Goal: Task Accomplishment & Management: Complete application form

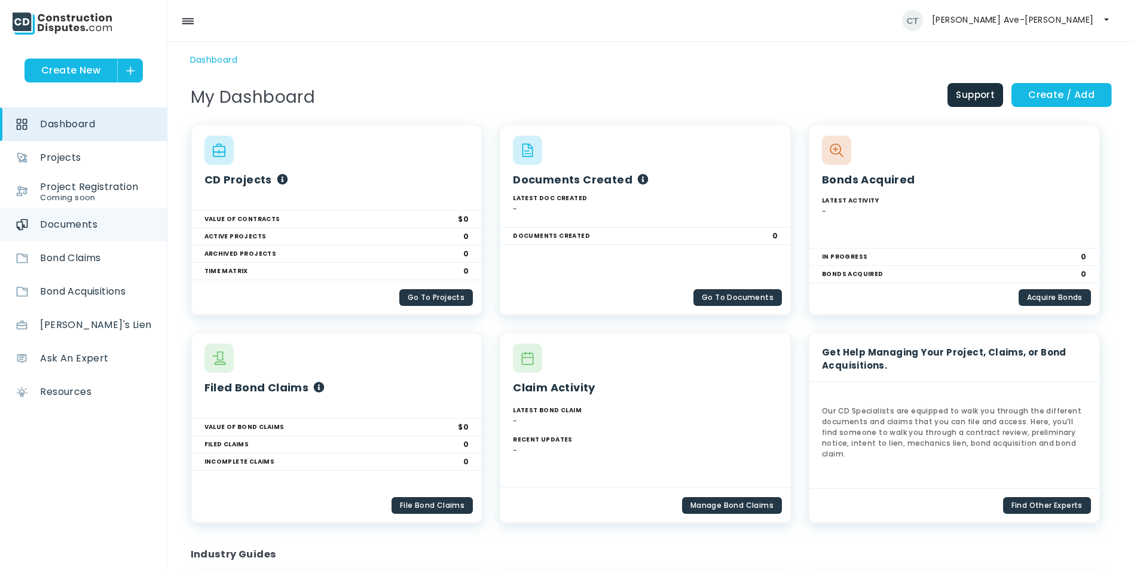
click at [85, 219] on span "Documents" at bounding box center [68, 224] width 57 height 33
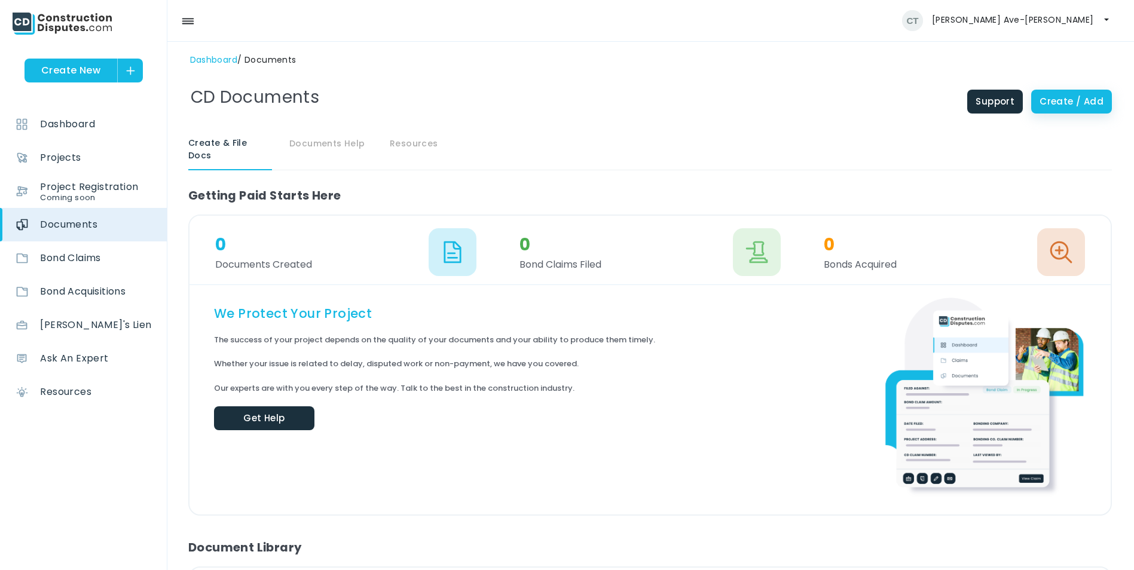
click at [1073, 105] on link "Create / Add" at bounding box center [1071, 102] width 81 height 24
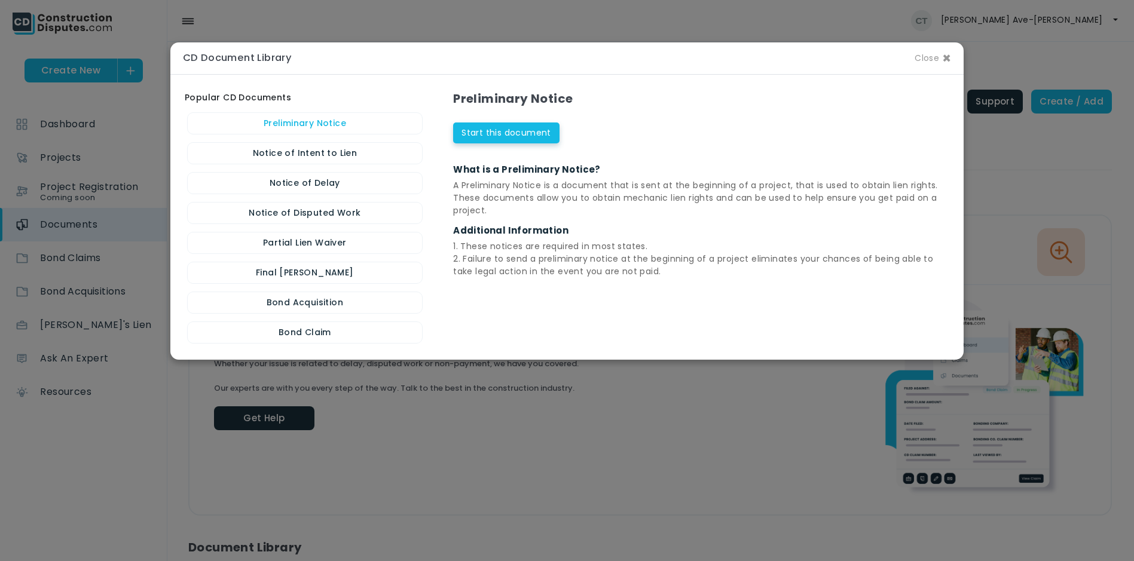
click at [307, 128] on link "Preliminary Notice" at bounding box center [305, 123] width 236 height 22
click at [483, 132] on link "Start this document" at bounding box center [506, 131] width 106 height 21
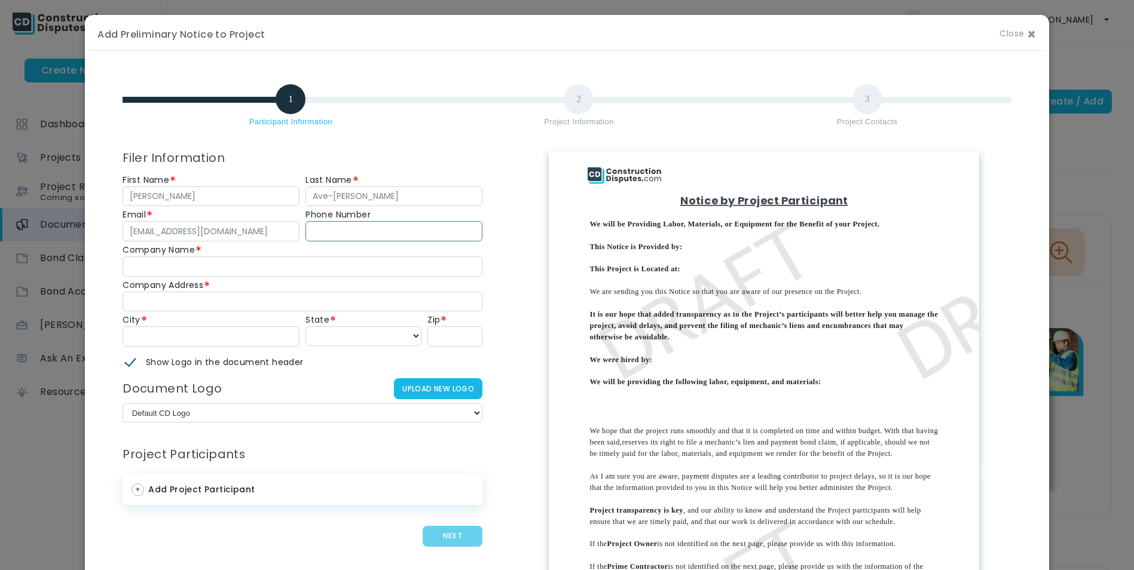
click at [372, 237] on input at bounding box center [393, 231] width 177 height 20
type input "4253280080"
type input "AGC Biologics"
type input "24005 57th Ave SE"
type input "Woodinville"
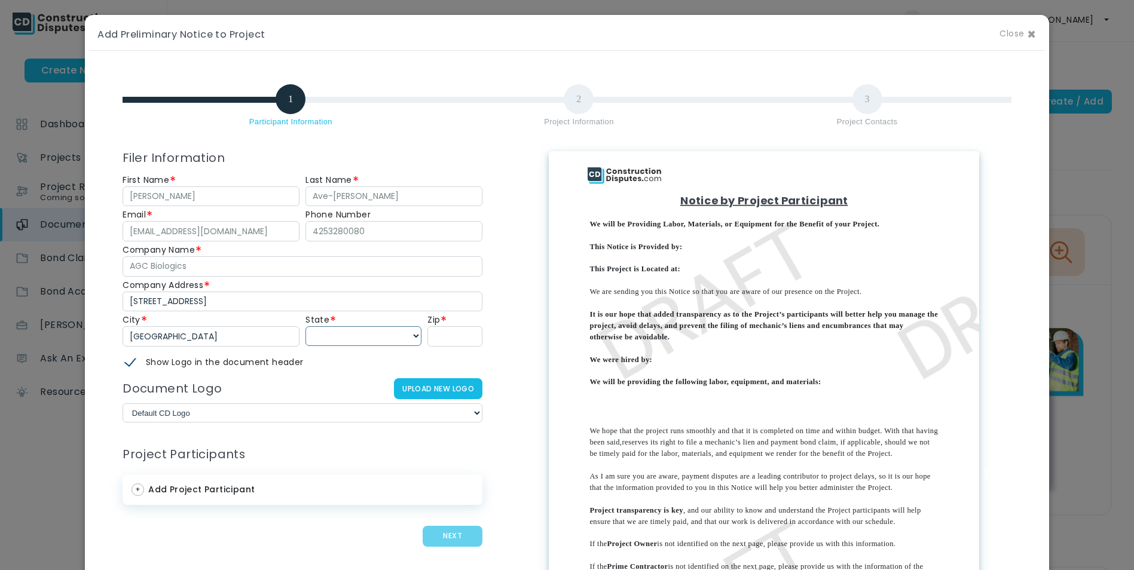
select select "[US_STATE]"
type input "98072-8626"
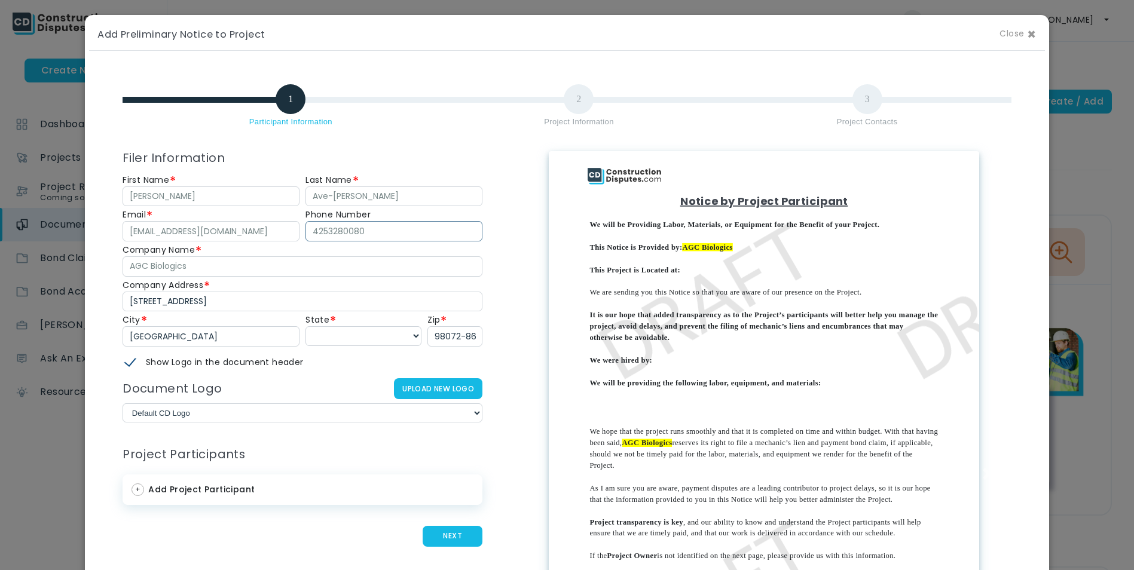
drag, startPoint x: 343, startPoint y: 230, endPoint x: 303, endPoint y: 225, distance: 40.3
click at [305, 225] on input "4253280080" at bounding box center [393, 231] width 177 height 20
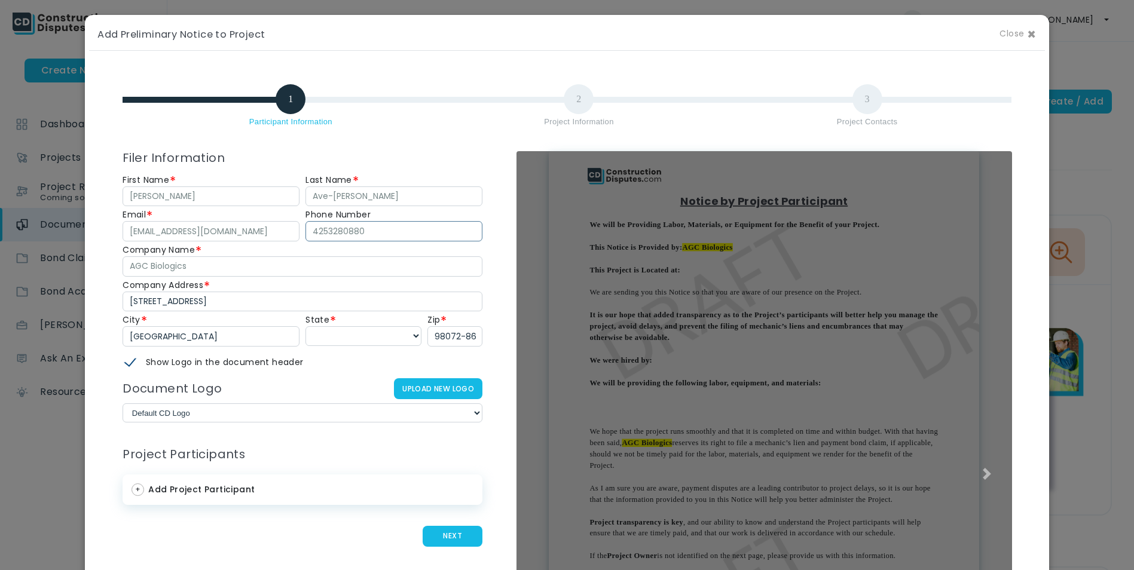
type input "4253280880"
click at [525, 204] on div at bounding box center [763, 473] width 495 height 645
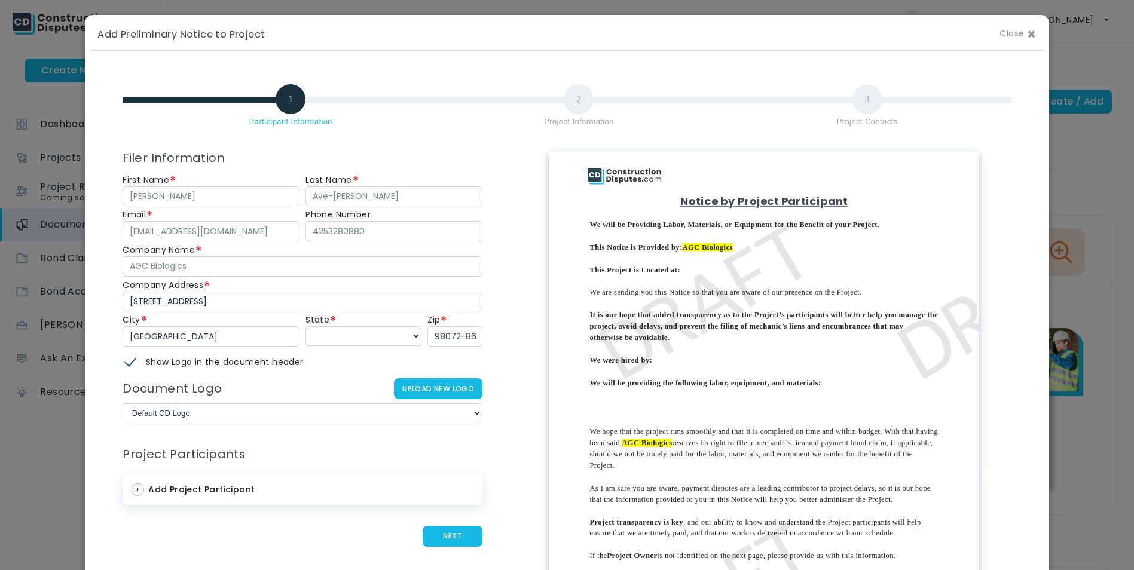
scroll to position [60, 0]
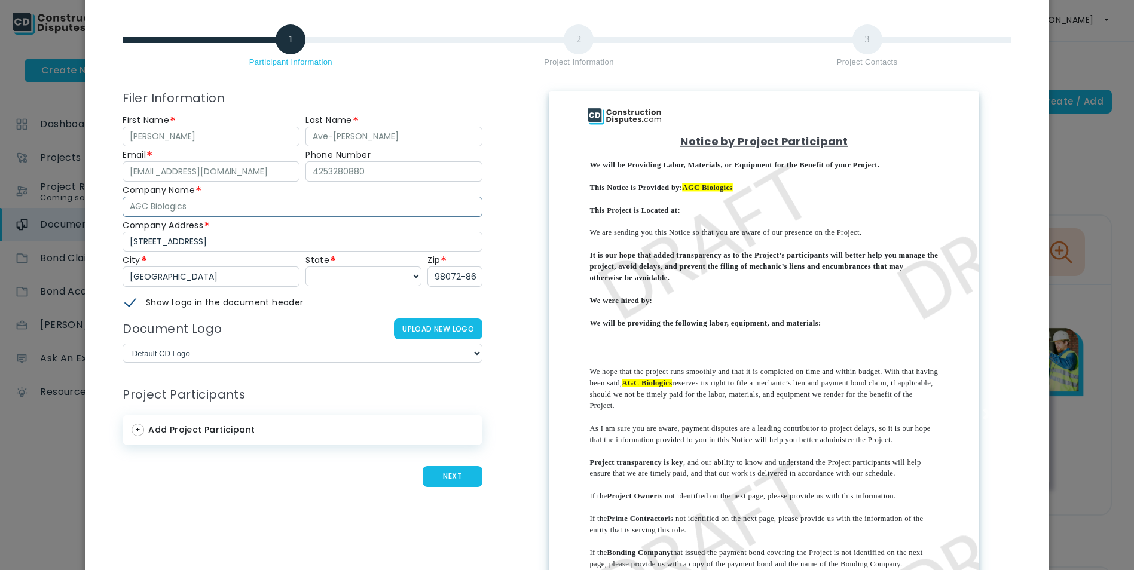
click at [210, 213] on input "AGC Biologics" at bounding box center [303, 207] width 360 height 20
click at [391, 79] on div "Participant Information Project Information Project Contacts Filer Information …" at bounding box center [566, 381] width 955 height 746
drag, startPoint x: 204, startPoint y: 212, endPoint x: 114, endPoint y: 210, distance: 90.8
click at [120, 210] on div "Company Name AGC Biologics" at bounding box center [303, 200] width 366 height 33
click at [463, 24] on div "Participant Information Project Information Project Contacts Filer Information …" at bounding box center [566, 381] width 955 height 746
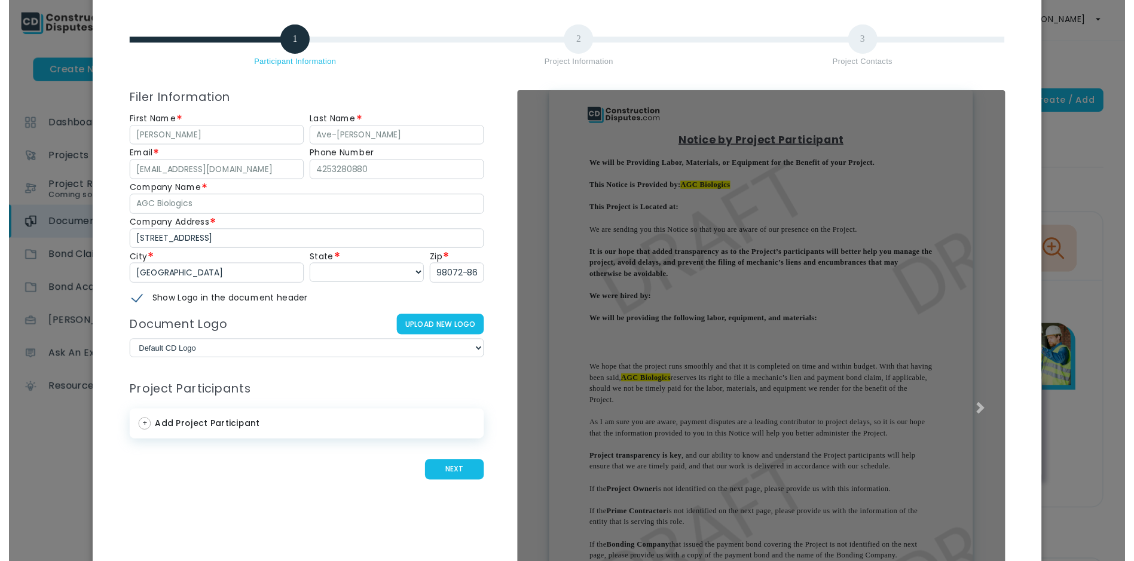
scroll to position [0, 0]
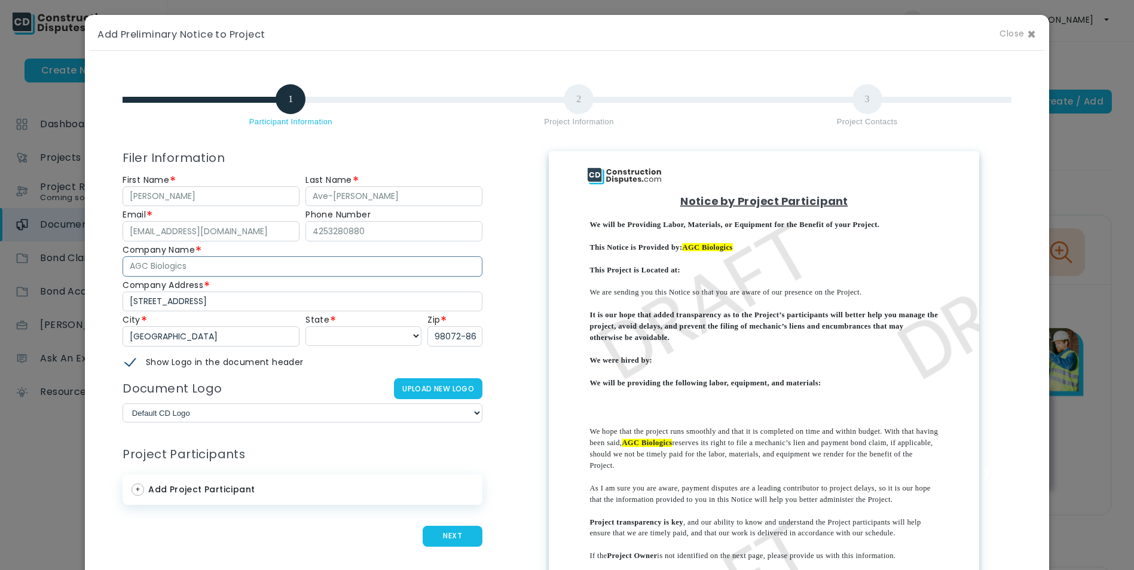
drag, startPoint x: 185, startPoint y: 267, endPoint x: 111, endPoint y: 274, distance: 75.0
click at [114, 274] on div "Filer Information First Name Connie Last Name Ave-Teel Email caveteel@gmail.com…" at bounding box center [303, 473] width 378 height 645
click at [1028, 33] on span "Close ×" at bounding box center [1017, 34] width 36 height 14
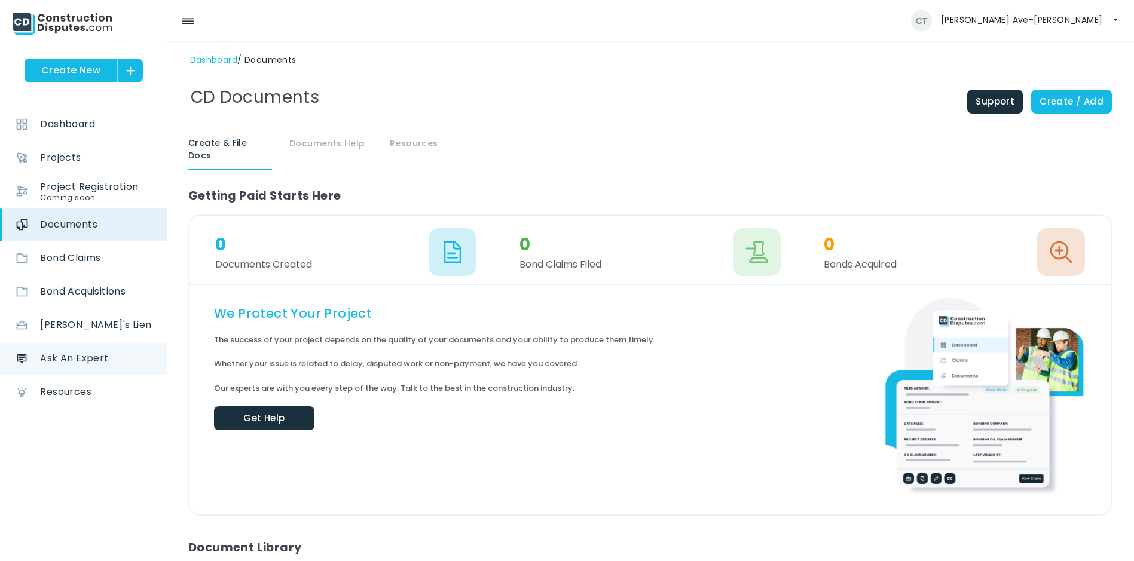
click at [86, 362] on span "Ask An Expert" at bounding box center [74, 358] width 68 height 33
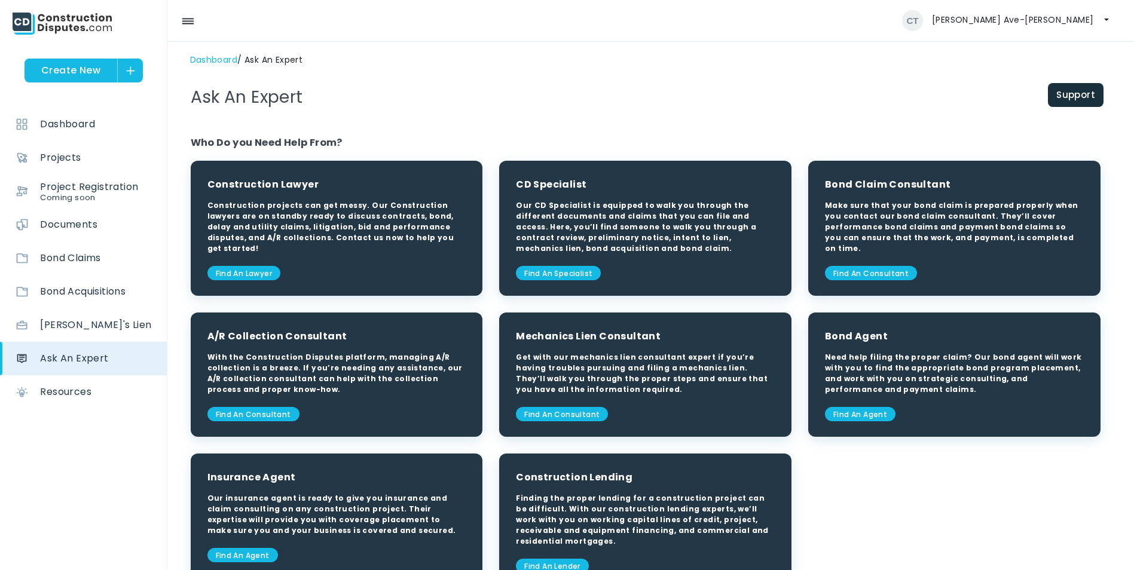
scroll to position [60, 0]
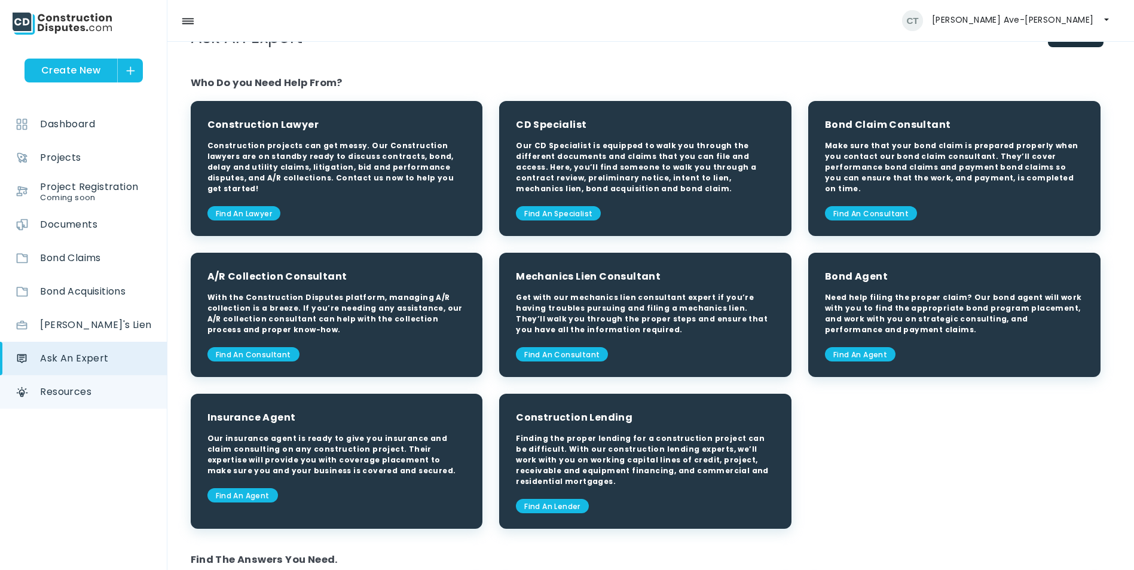
click at [68, 391] on span "Resources" at bounding box center [65, 391] width 51 height 33
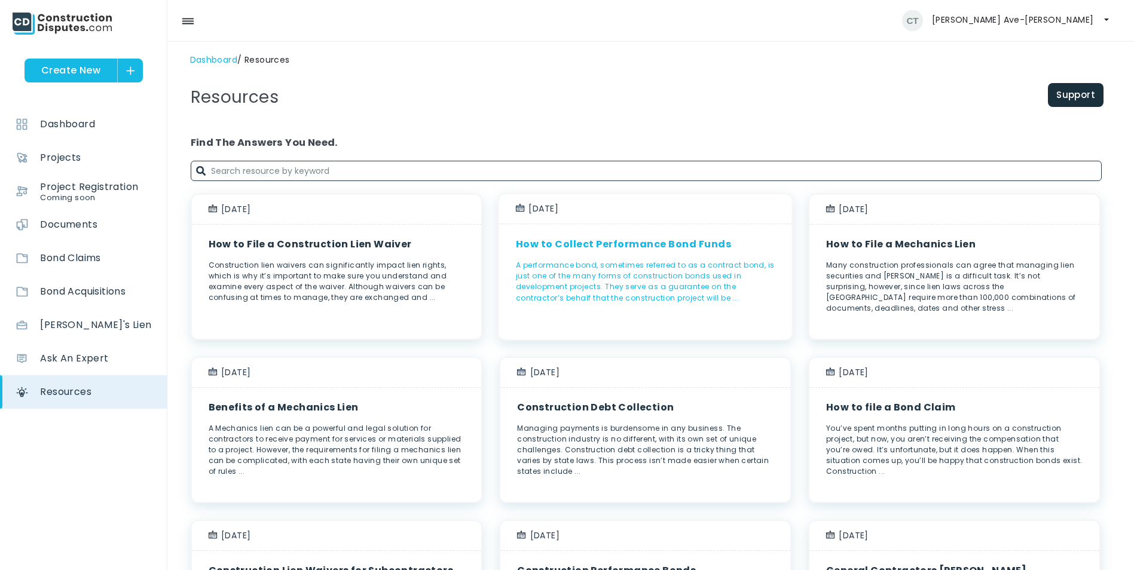
click at [727, 294] on p "A performance bond, sometimes referred to as a contract bond, is just one of th…" at bounding box center [645, 282] width 293 height 44
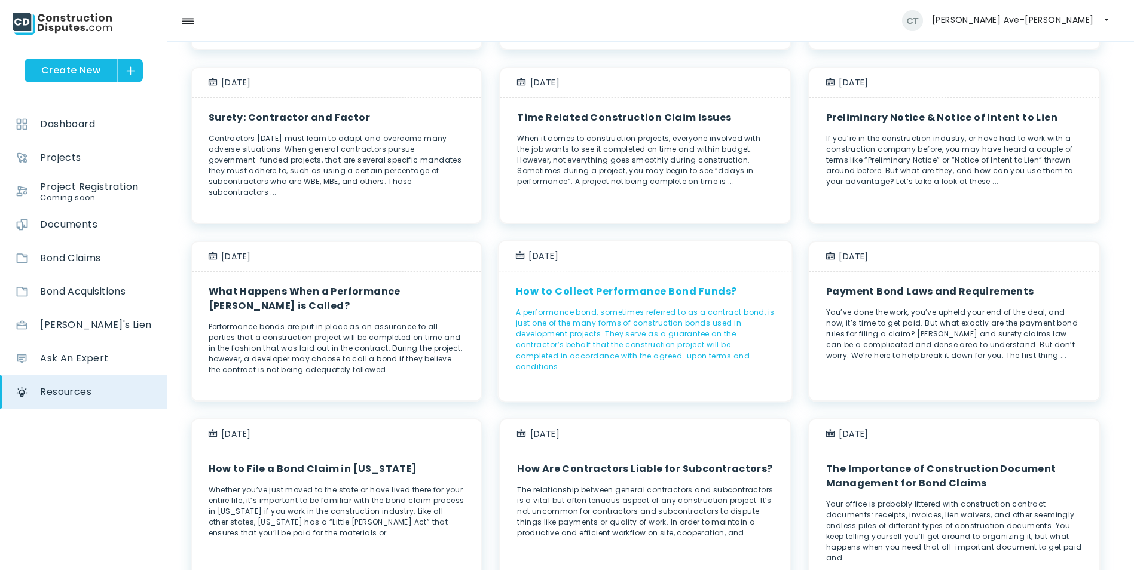
scroll to position [956, 0]
click at [648, 325] on p "A performance bond, sometimes referred to as a contract bond, is just one of th…" at bounding box center [645, 340] width 293 height 65
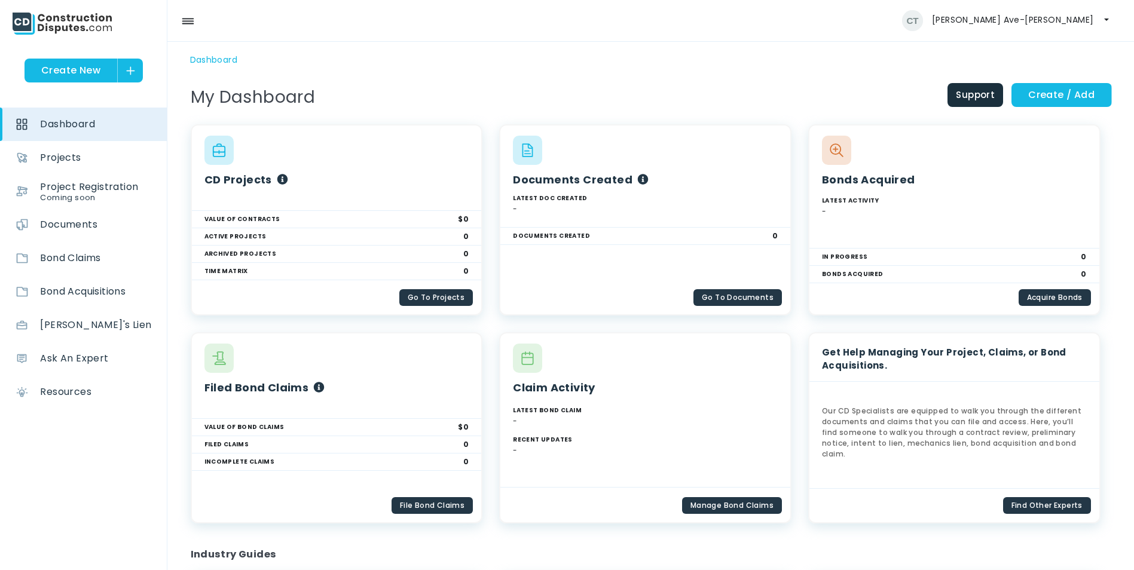
click at [191, 17] on icon at bounding box center [188, 21] width 12 height 12
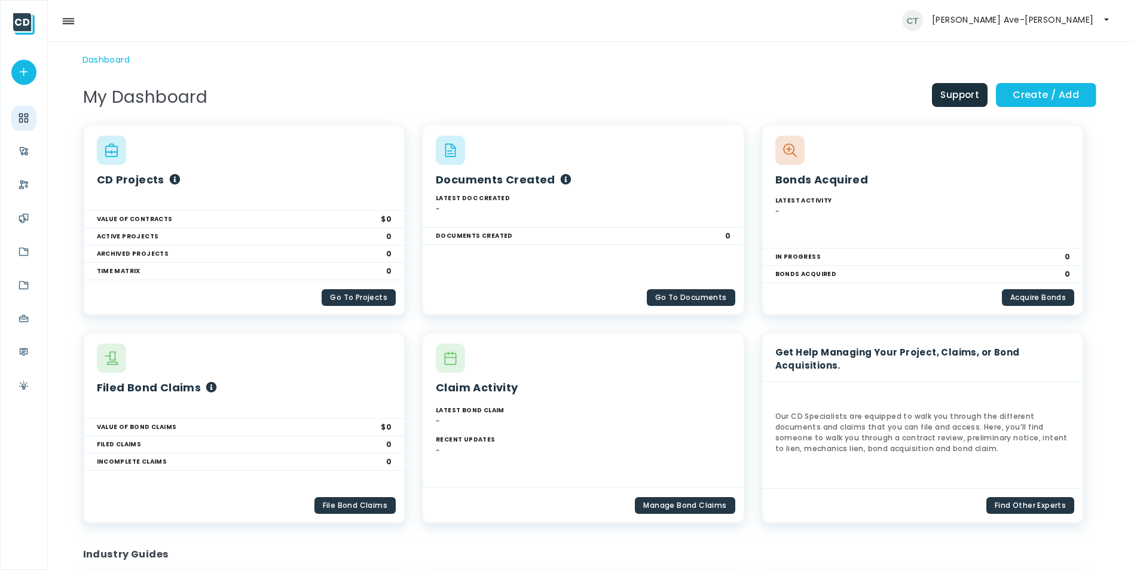
click at [72, 23] on icon at bounding box center [68, 21] width 12 height 12
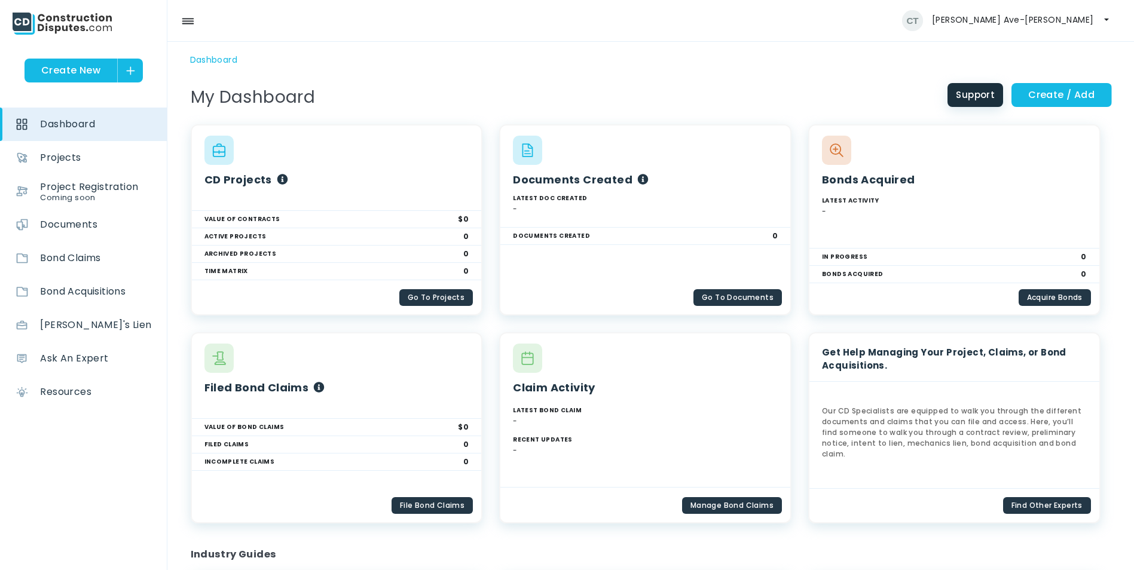
click at [978, 96] on link "Support" at bounding box center [975, 95] width 56 height 24
click at [844, 61] on div "Dashboard" at bounding box center [649, 60] width 941 height 13
click at [781, 78] on main "Dashboard My Dashboard Support Create / Add Project Document Bond Claim Bond Ac…" at bounding box center [567, 404] width 1134 height 701
click at [189, 26] on icon at bounding box center [188, 21] width 12 height 12
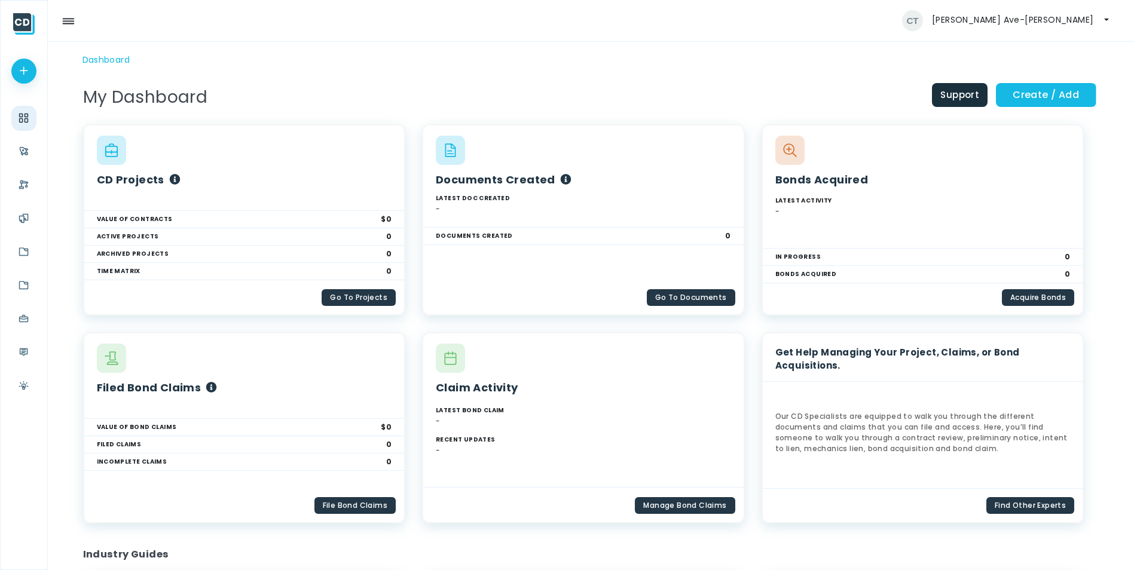
click at [31, 72] on div at bounding box center [23, 71] width 25 height 25
click at [99, 129] on div "Bond Claim" at bounding box center [102, 131] width 108 height 29
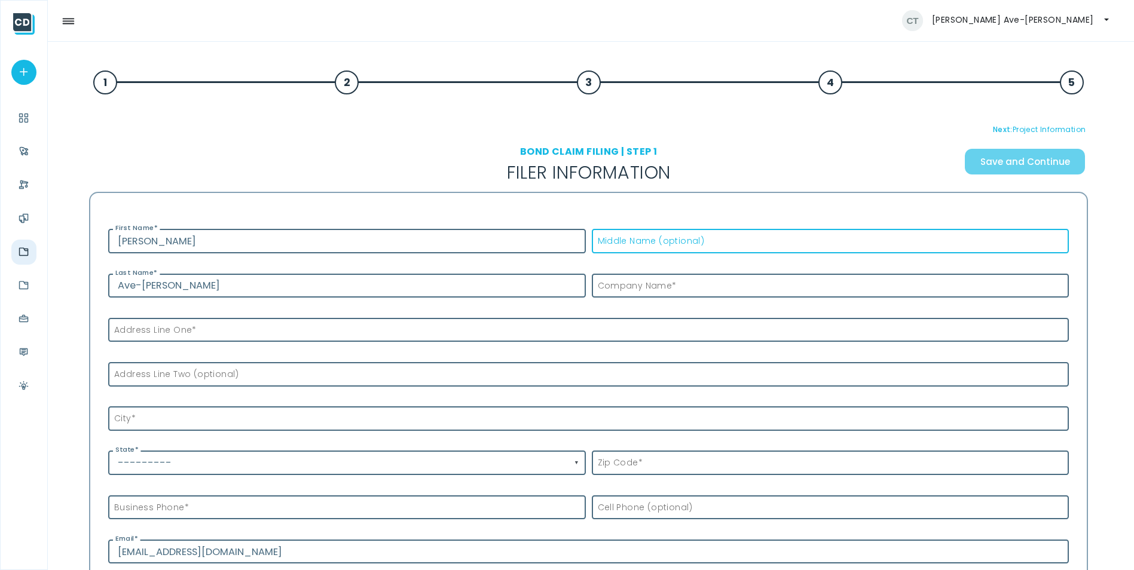
click at [624, 249] on input "Middle Name (optional)" at bounding box center [830, 241] width 477 height 25
type input "R"
click at [460, 163] on h2 "Filer Information" at bounding box center [589, 173] width 500 height 22
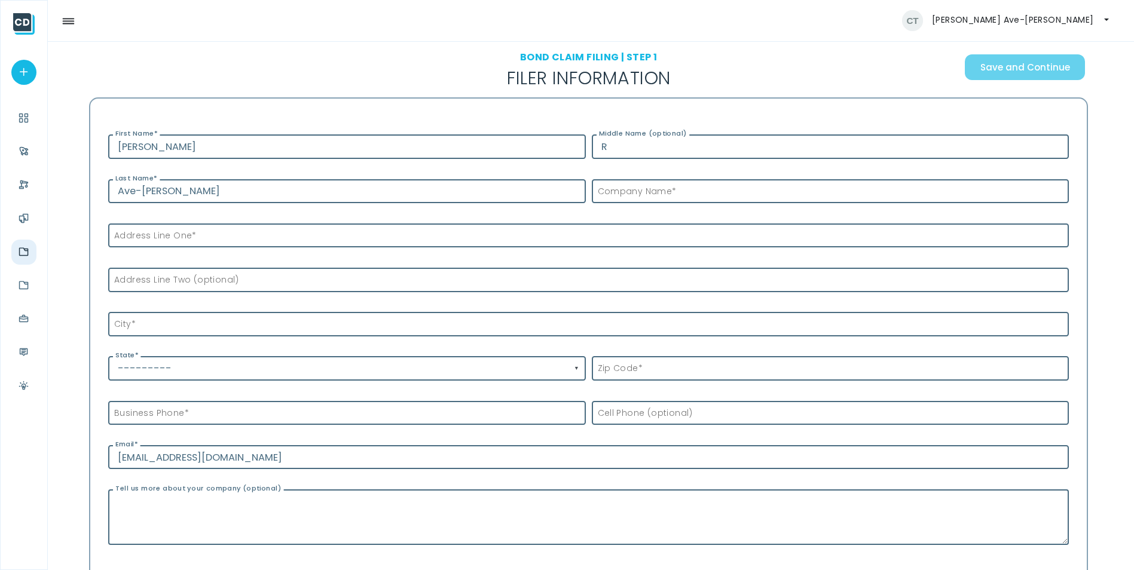
scroll to position [120, 0]
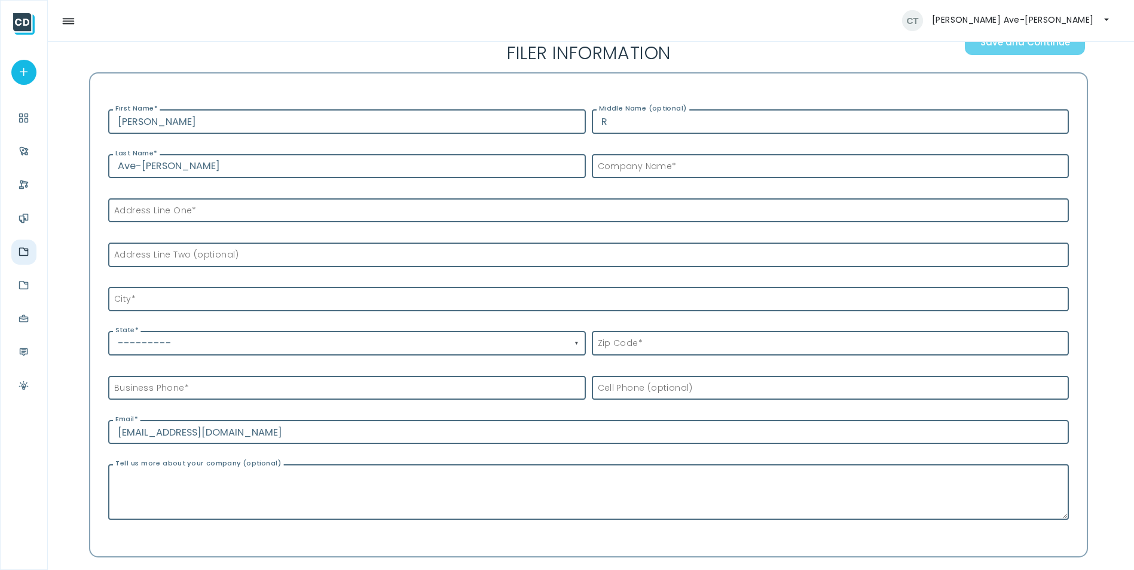
click at [174, 211] on label "Address Line One *" at bounding box center [152, 210] width 88 height 13
click at [174, 211] on input "Address Line One *" at bounding box center [588, 210] width 960 height 25
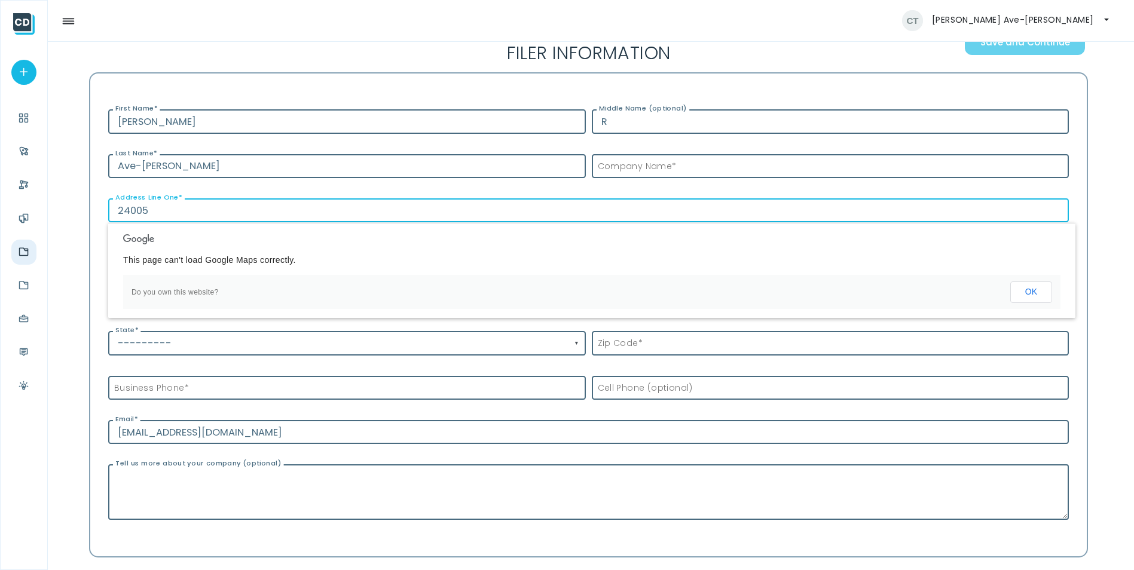
type input "[STREET_ADDRESS]"
type input "AGC Biologics"
type input "[GEOGRAPHIC_DATA]"
select select "[US_STATE]"
type input "98072-8626"
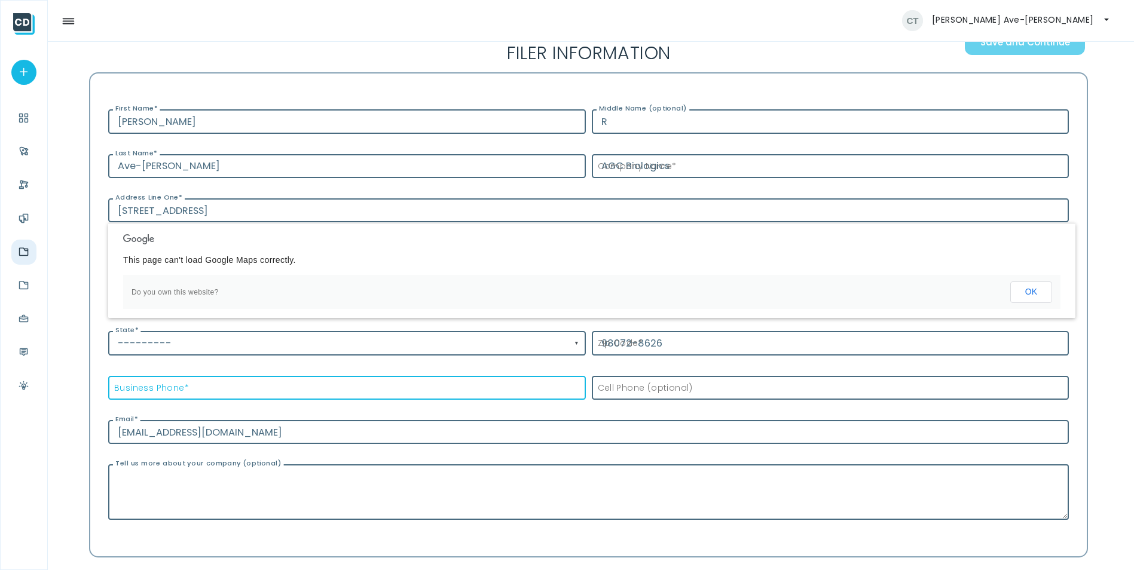
type input "[PHONE_NUMBER]"
drag, startPoint x: 683, startPoint y: 167, endPoint x: 601, endPoint y: 173, distance: 82.1
click at [601, 173] on input "AGC Biologics" at bounding box center [830, 166] width 477 height 25
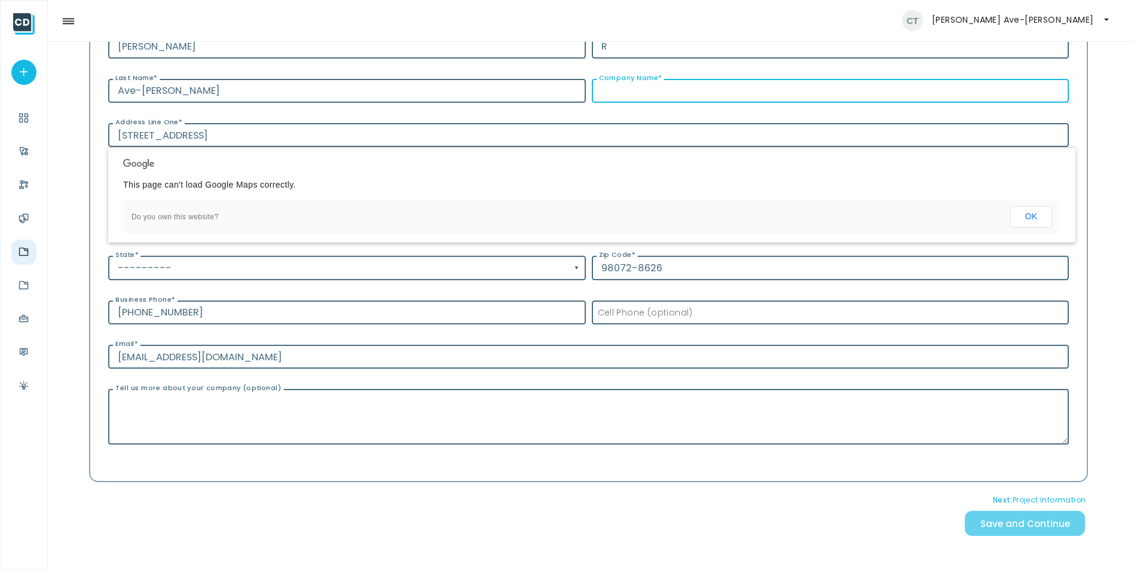
scroll to position [179, 0]
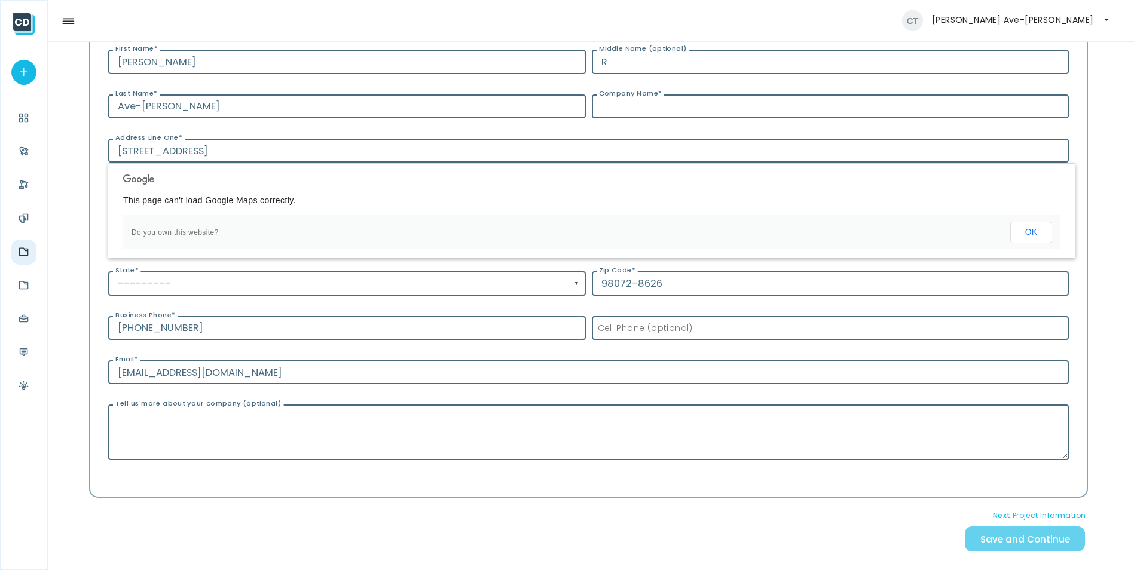
click at [90, 225] on div "Is bond acquisition (optional) Connie First Name * R Middle Name (optional) Ave…" at bounding box center [588, 255] width 999 height 485
click at [538, 26] on div "Connie Ave-Teel My CD Account Log Out" at bounding box center [567, 21] width 1134 height 42
click at [413, 203] on div "This page can't load Google Maps correctly." at bounding box center [591, 200] width 937 height 12
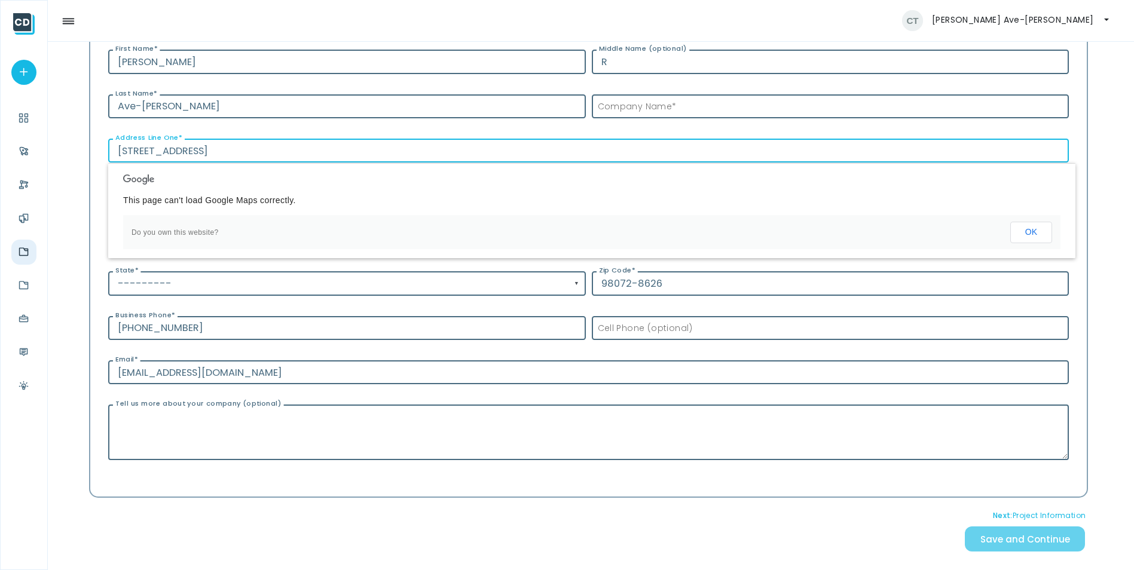
click at [273, 154] on input "24005 57th Ave SE" at bounding box center [588, 151] width 960 height 25
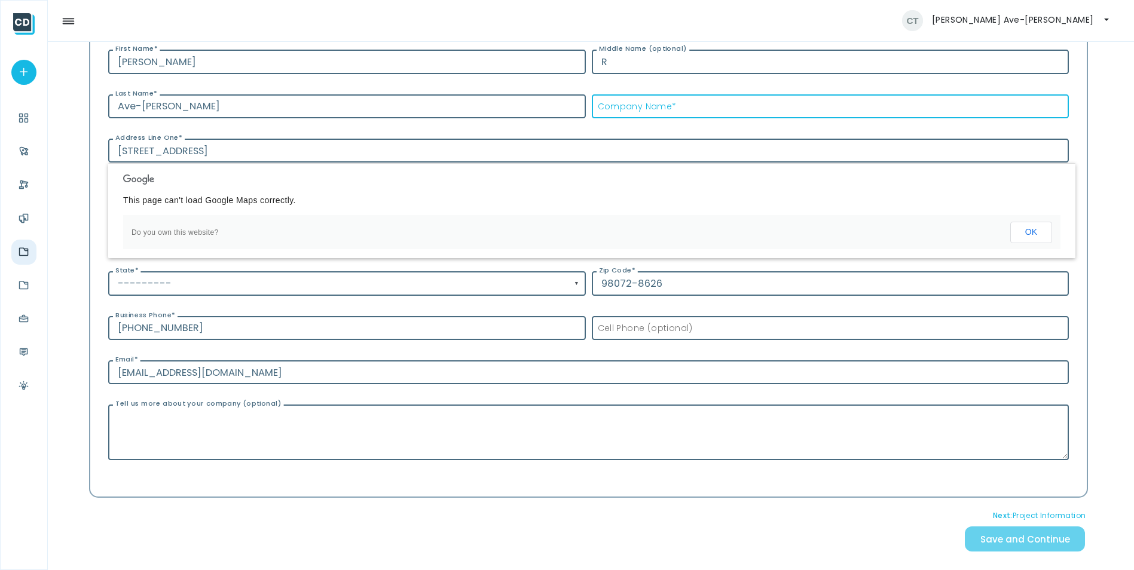
type input "AGC Biologics"
click at [813, 521] on div "Next: Project Information Save and Continue" at bounding box center [588, 535] width 999 height 75
click at [1047, 227] on button "OK" at bounding box center [1031, 233] width 42 height 22
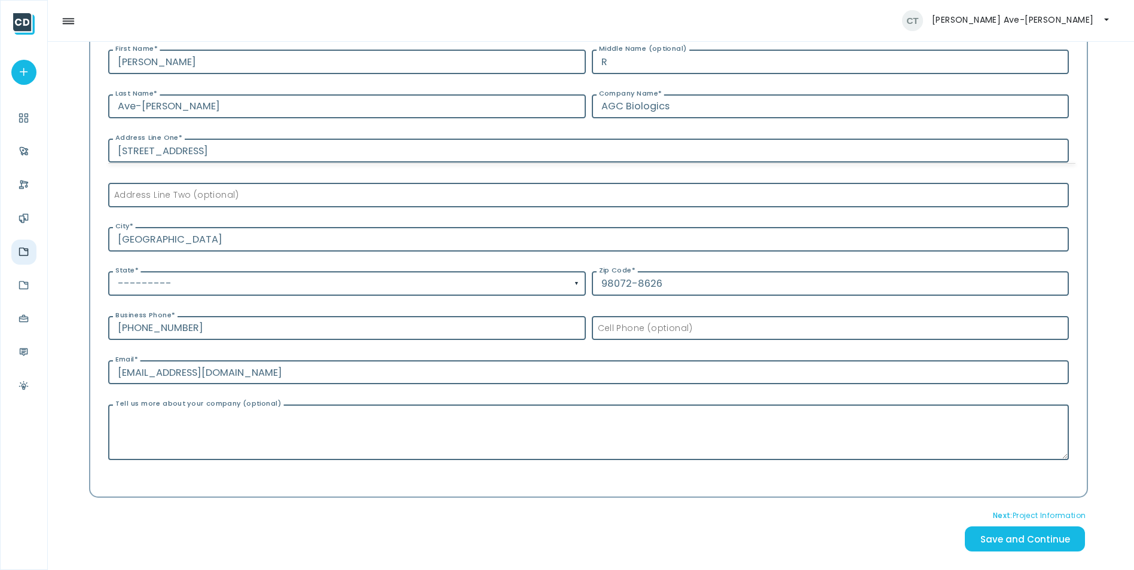
click at [252, 282] on input "---------" at bounding box center [346, 283] width 477 height 25
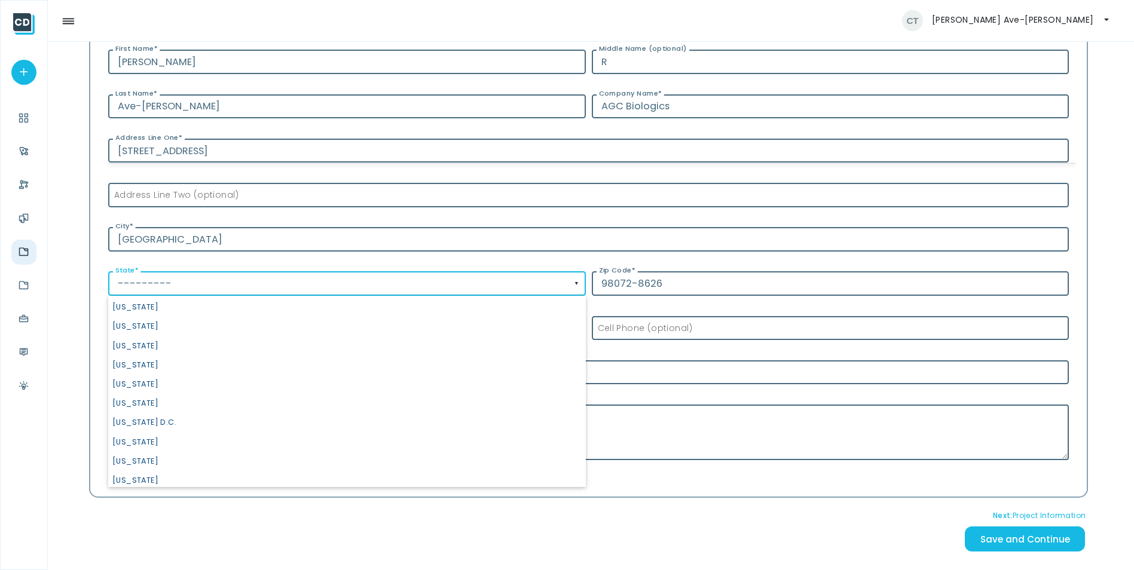
scroll to position [850, 0]
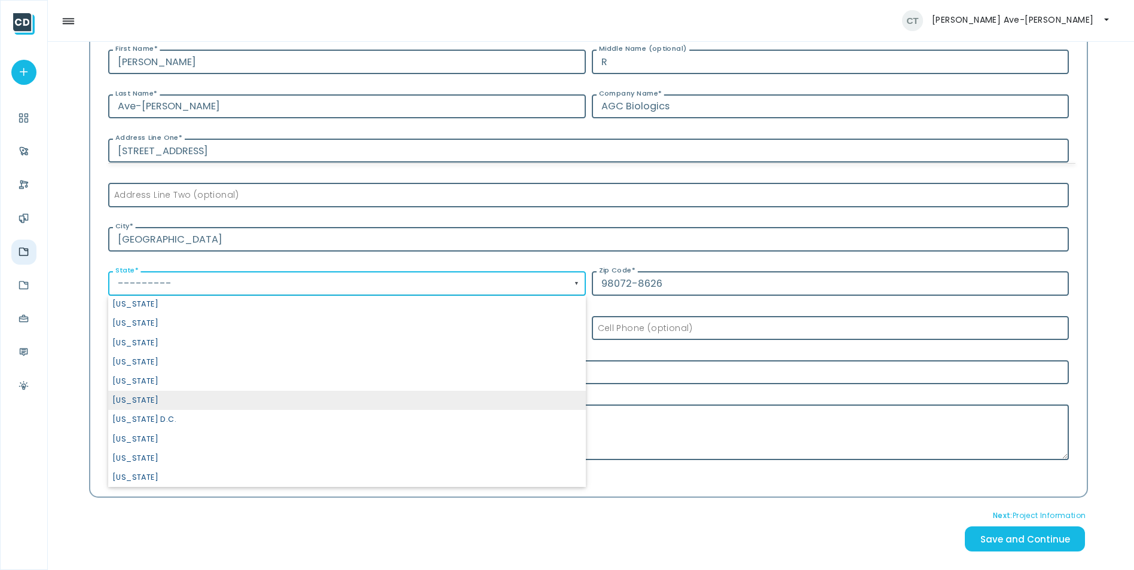
click at [159, 400] on span "[US_STATE]" at bounding box center [346, 400] width 477 height 19
type input "[US_STATE]"
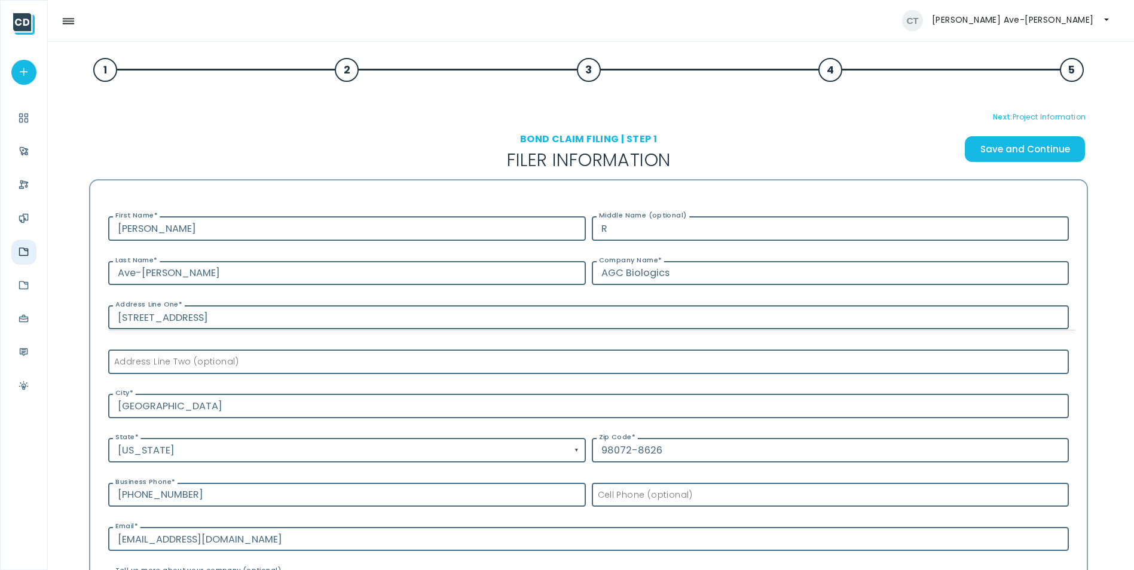
scroll to position [0, 0]
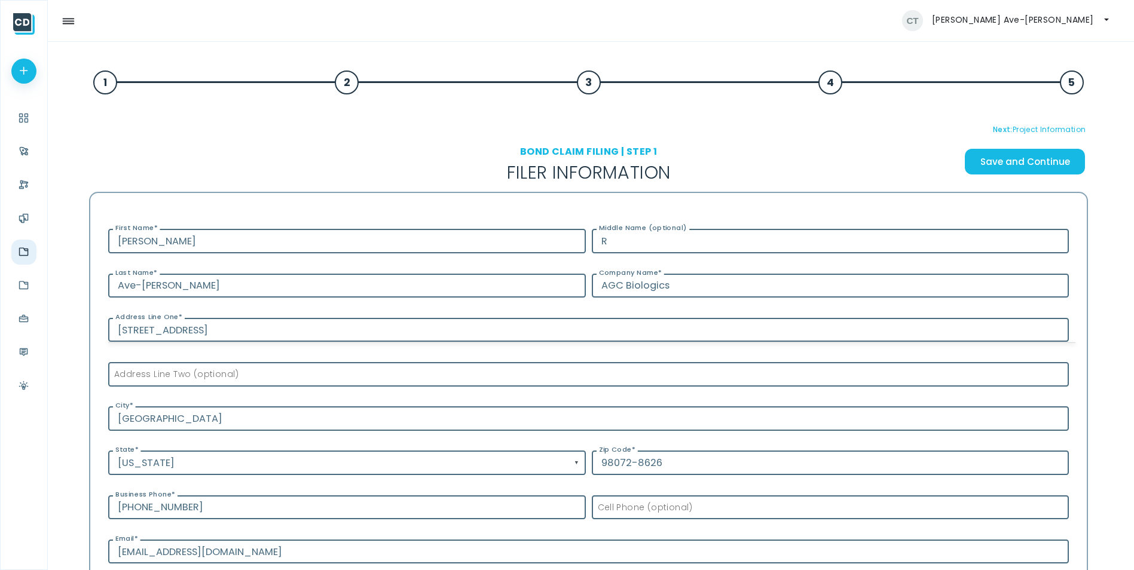
click at [22, 65] on div at bounding box center [23, 71] width 25 height 25
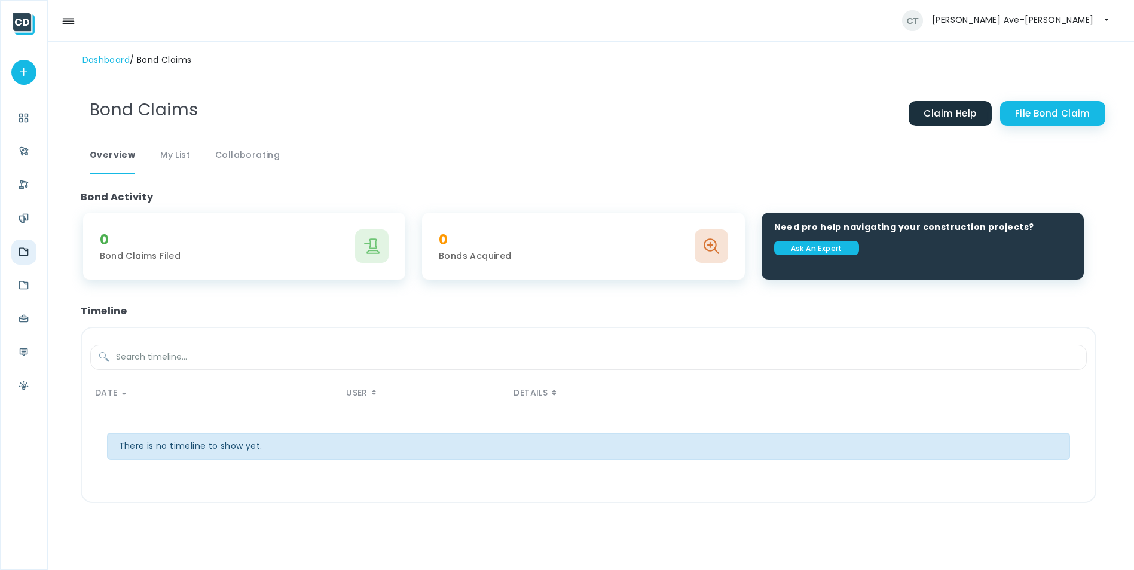
click at [1060, 112] on link "File Bond Claim" at bounding box center [1052, 113] width 105 height 25
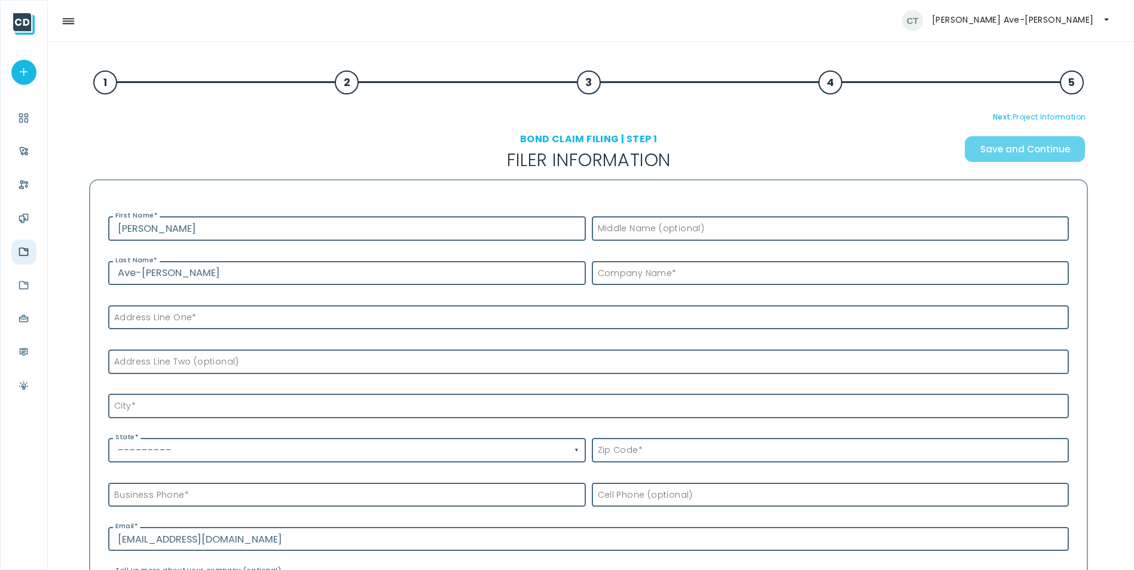
click at [627, 227] on label "Middle Name (optional)" at bounding box center [648, 228] width 113 height 13
click at [627, 227] on input "Middle Name (optional)" at bounding box center [830, 228] width 477 height 25
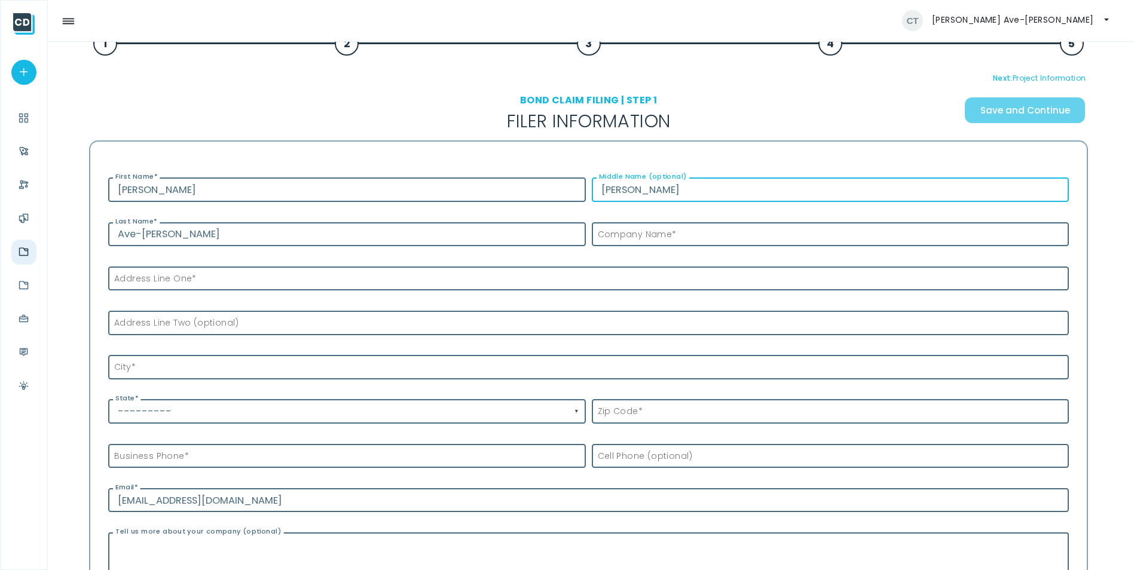
scroll to position [60, 0]
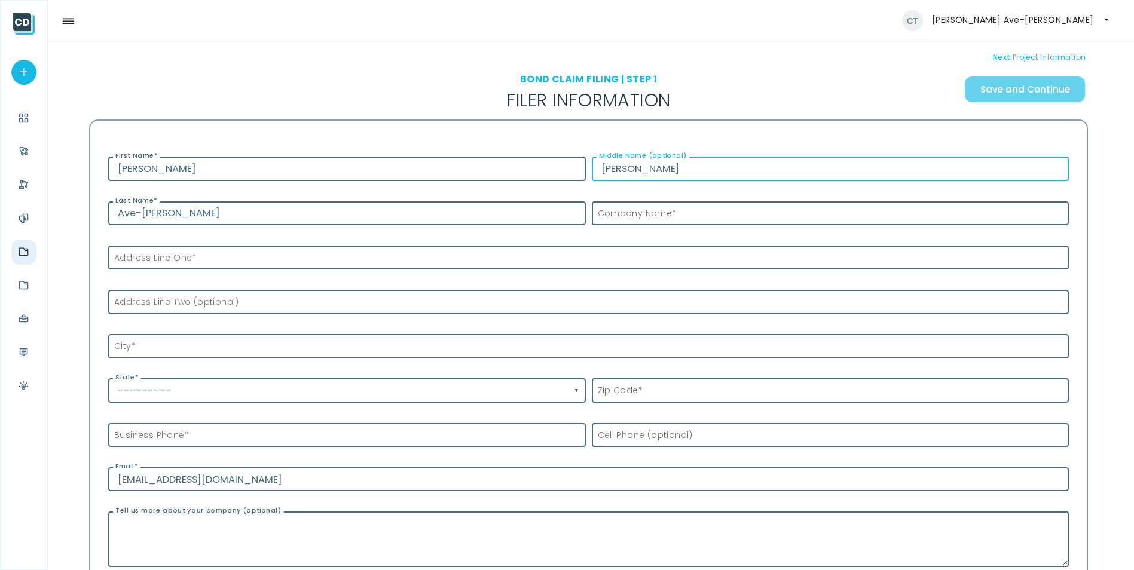
type input "[PERSON_NAME]"
click at [184, 259] on label "Address Line One *" at bounding box center [152, 258] width 88 height 13
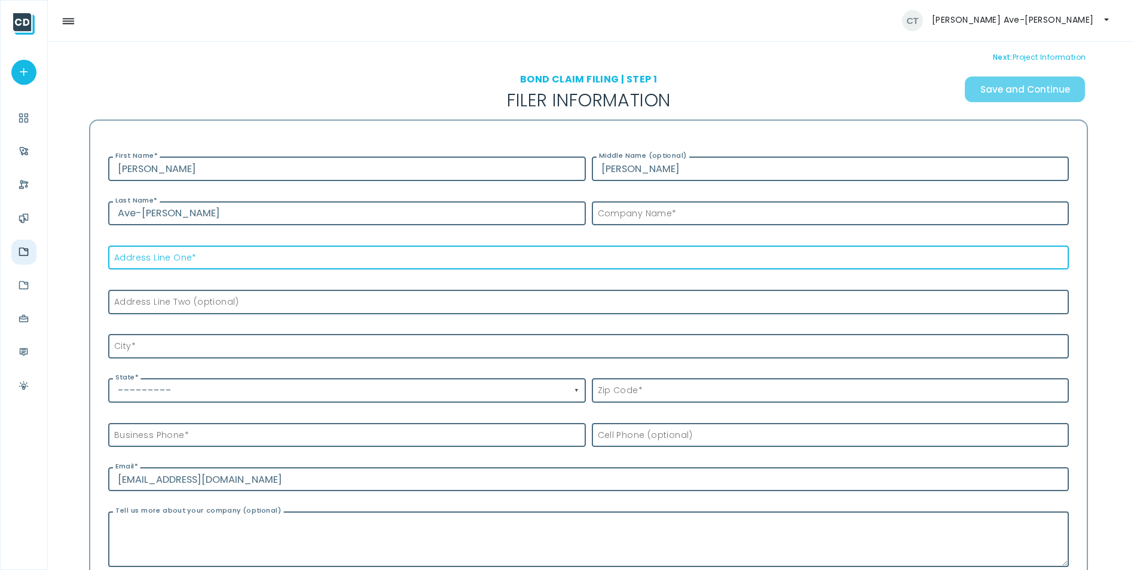
click at [184, 259] on input "Address Line One *" at bounding box center [588, 258] width 960 height 25
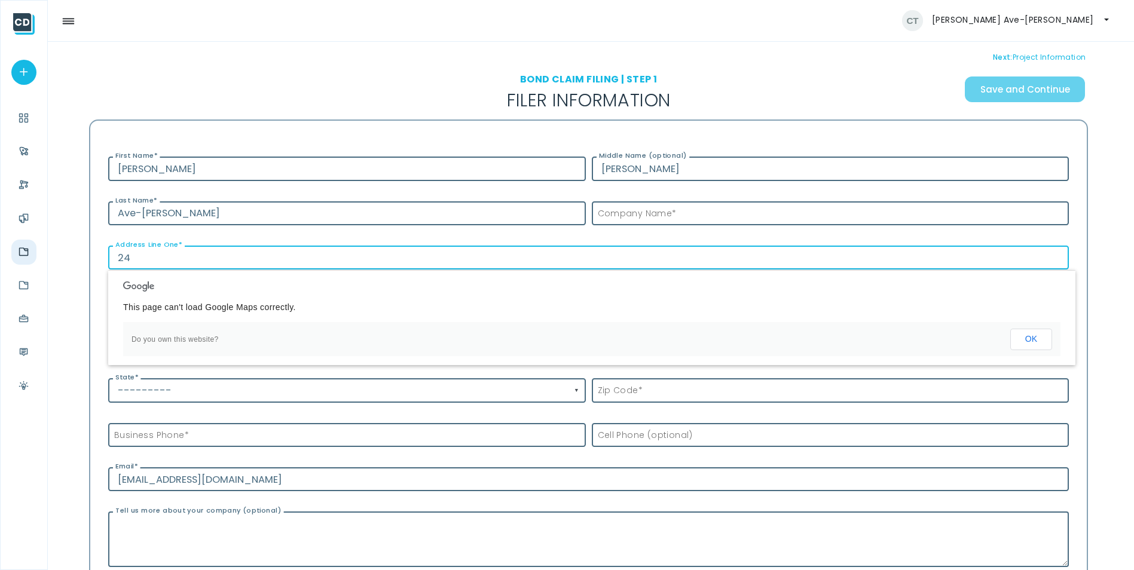
type input "[STREET_ADDRESS]"
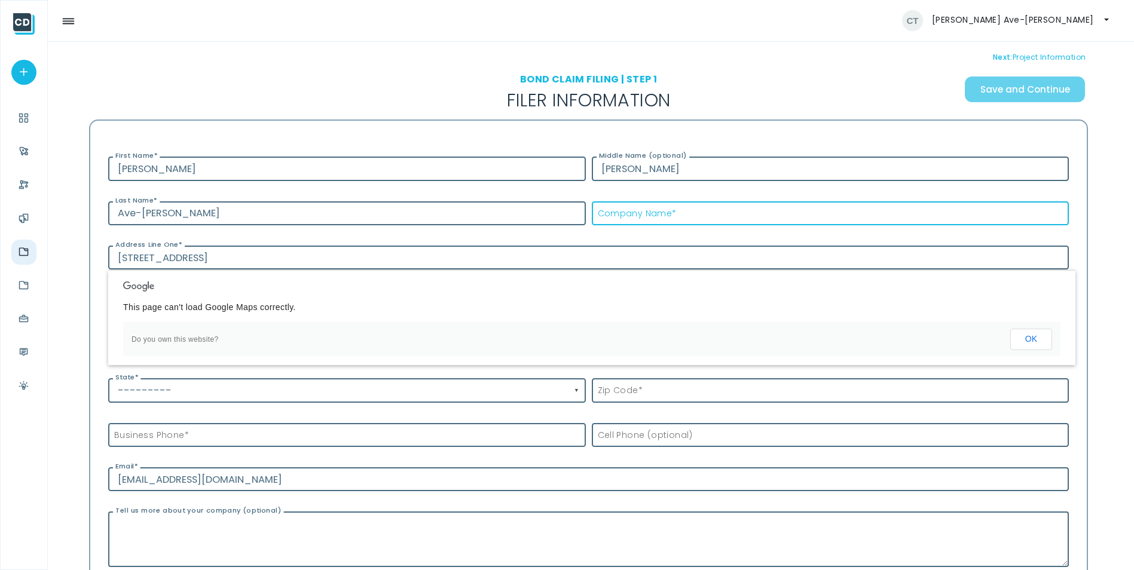
type input "AGC Biologics"
type input "[GEOGRAPHIC_DATA]"
select select "[US_STATE]"
type input "98072-8626"
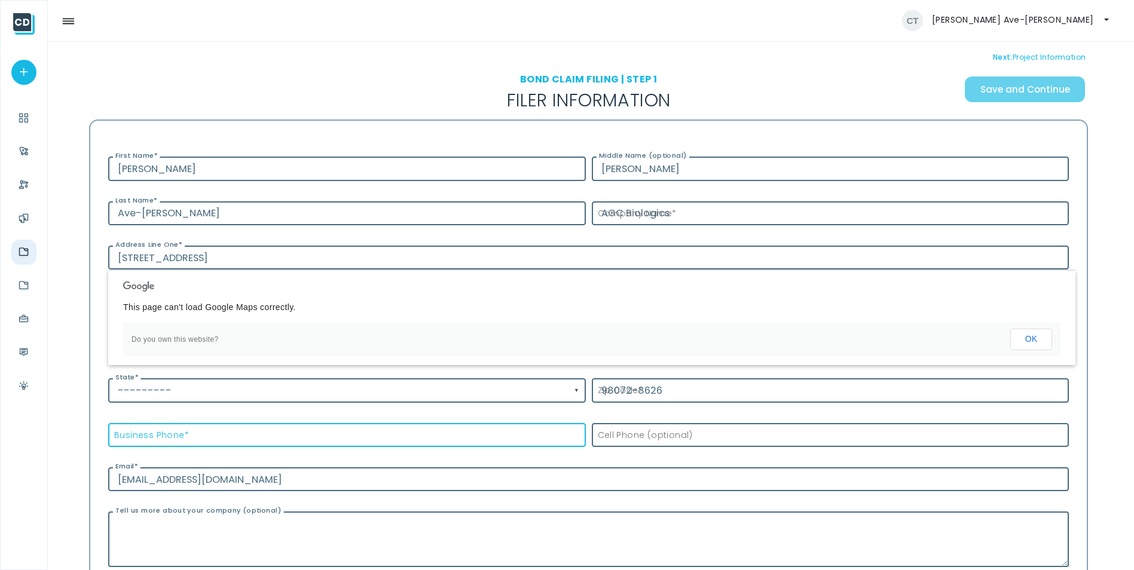
type input "[PHONE_NUMBER]"
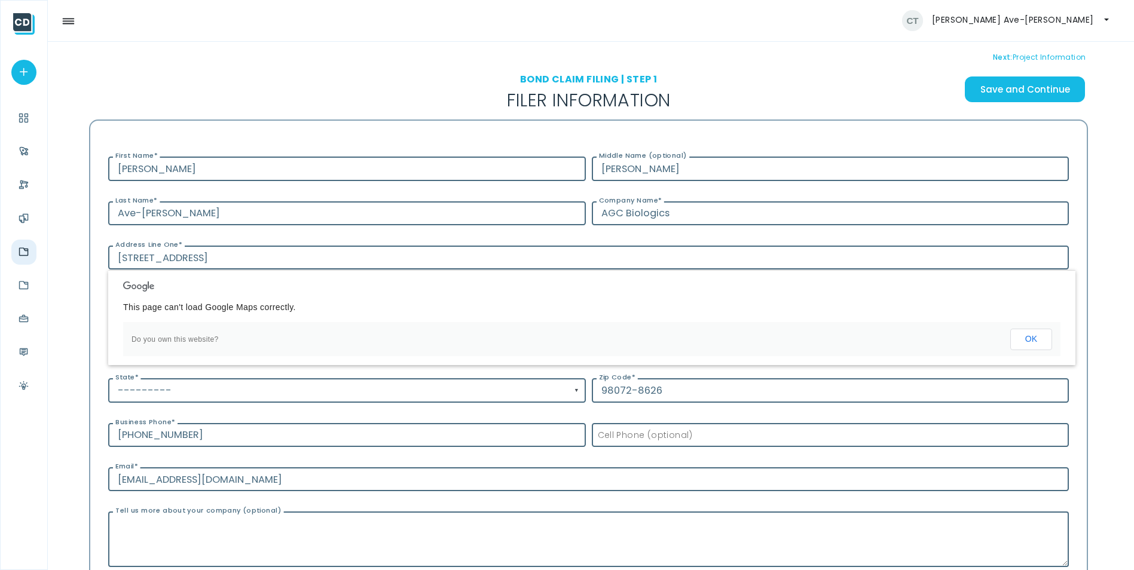
click at [754, 88] on div "BOND CLAIM FILING | Step 1 Filer Information" at bounding box center [589, 92] width 500 height 37
click at [159, 391] on input "---------" at bounding box center [346, 390] width 477 height 25
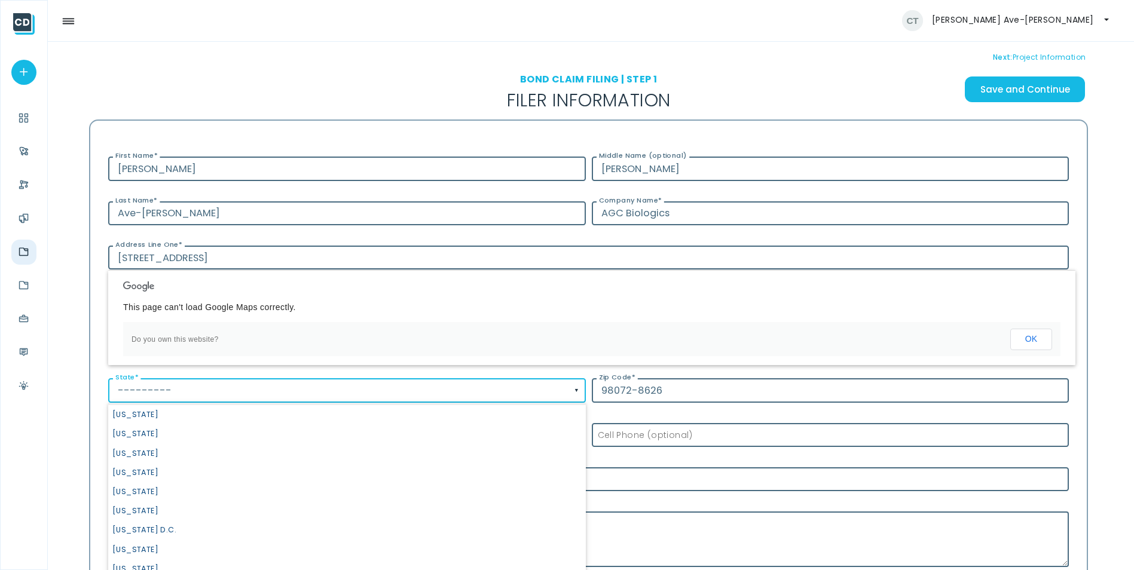
scroll to position [850, 0]
click at [168, 521] on span "[US_STATE] D.C." at bounding box center [346, 526] width 477 height 19
select select "[US_STATE] D.C."
type input "[US_STATE] D.C."
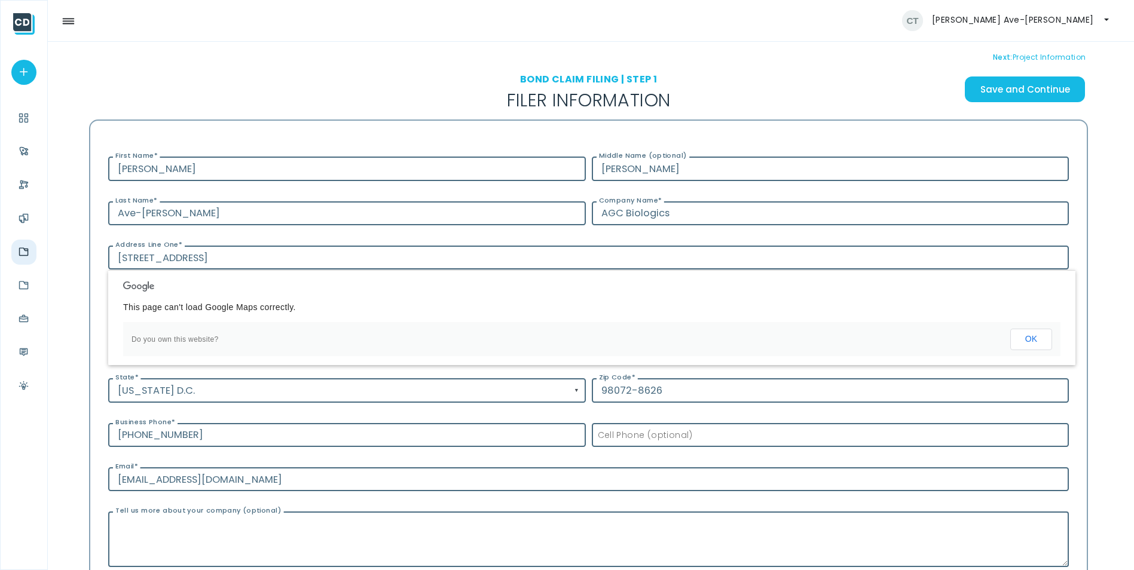
click at [426, 76] on h1 "BOND CLAIM FILING | Step 1" at bounding box center [589, 79] width 500 height 11
click at [641, 441] on label "Cell Phone (optional)" at bounding box center [642, 435] width 101 height 13
click at [641, 441] on input "Cell Phone (optional)" at bounding box center [830, 435] width 477 height 25
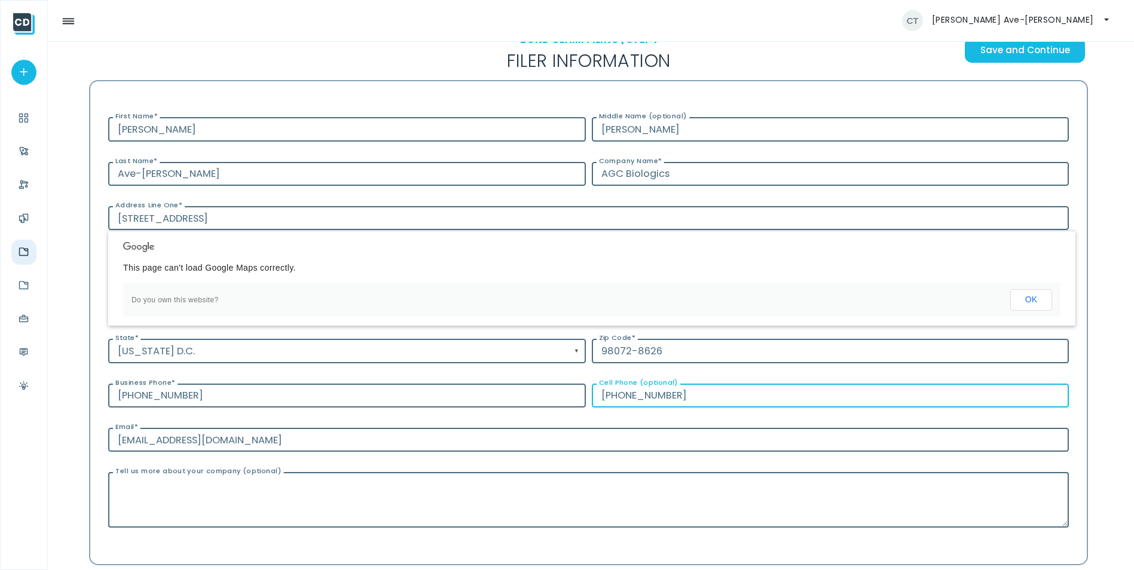
scroll to position [239, 0]
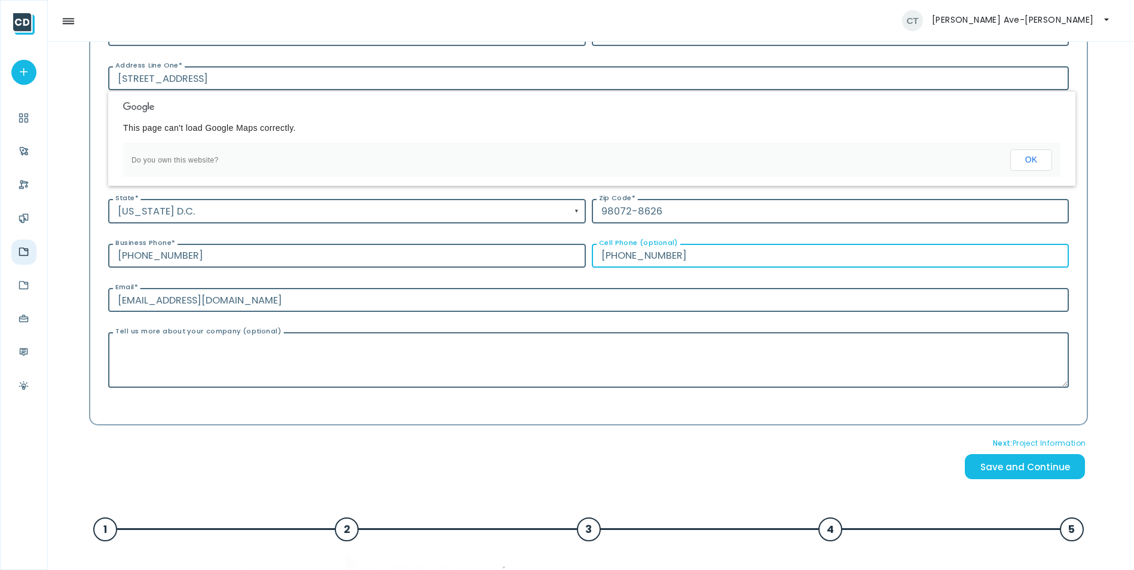
type input "[PHONE_NUMBER]"
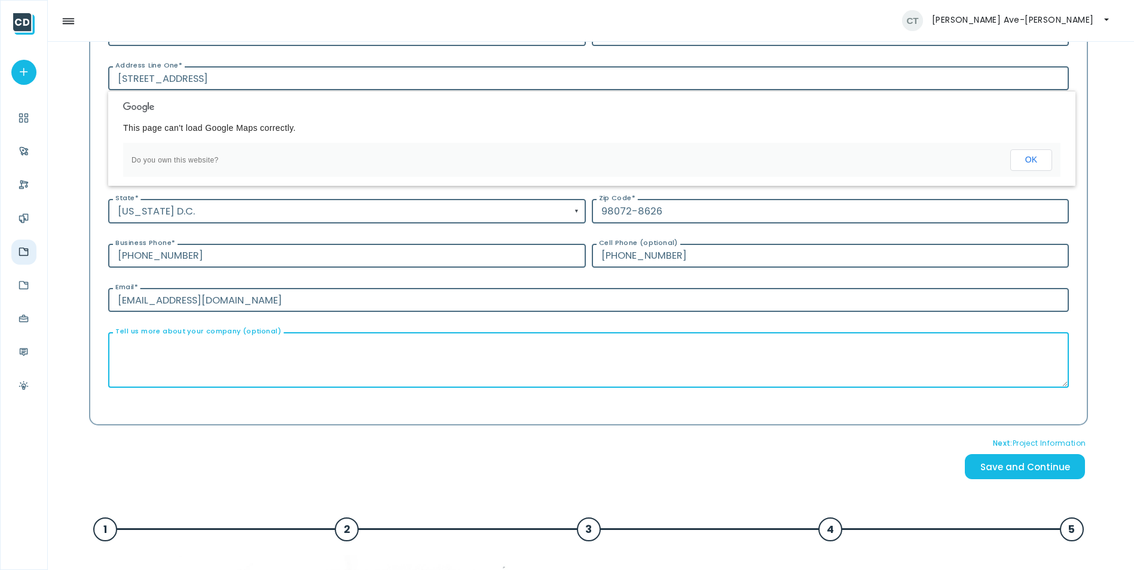
click at [218, 354] on textarea "Tell us more about your company (optional)" at bounding box center [588, 360] width 960 height 56
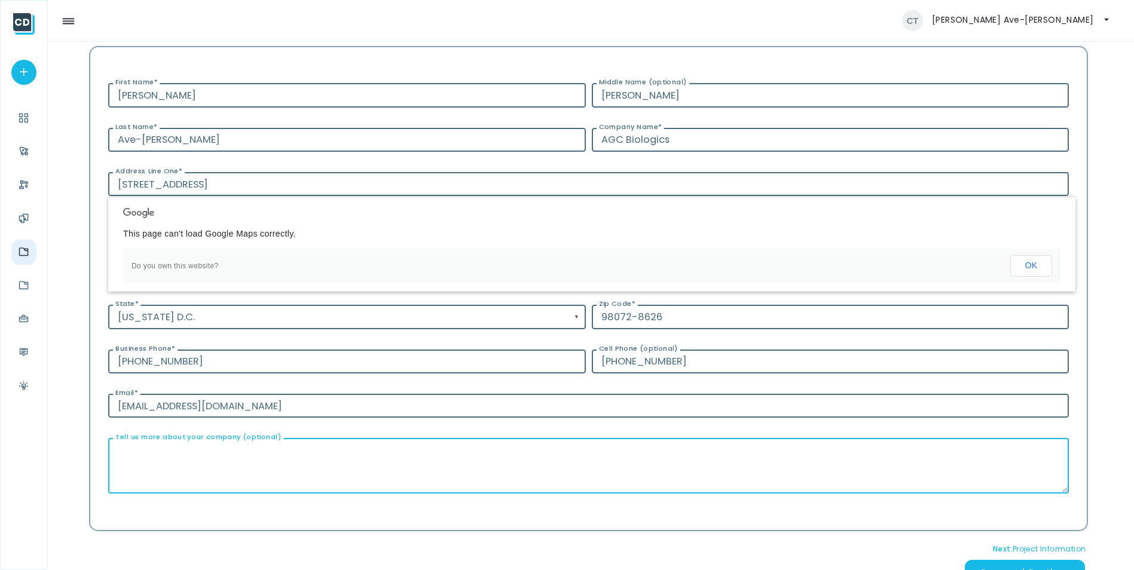
scroll to position [120, 0]
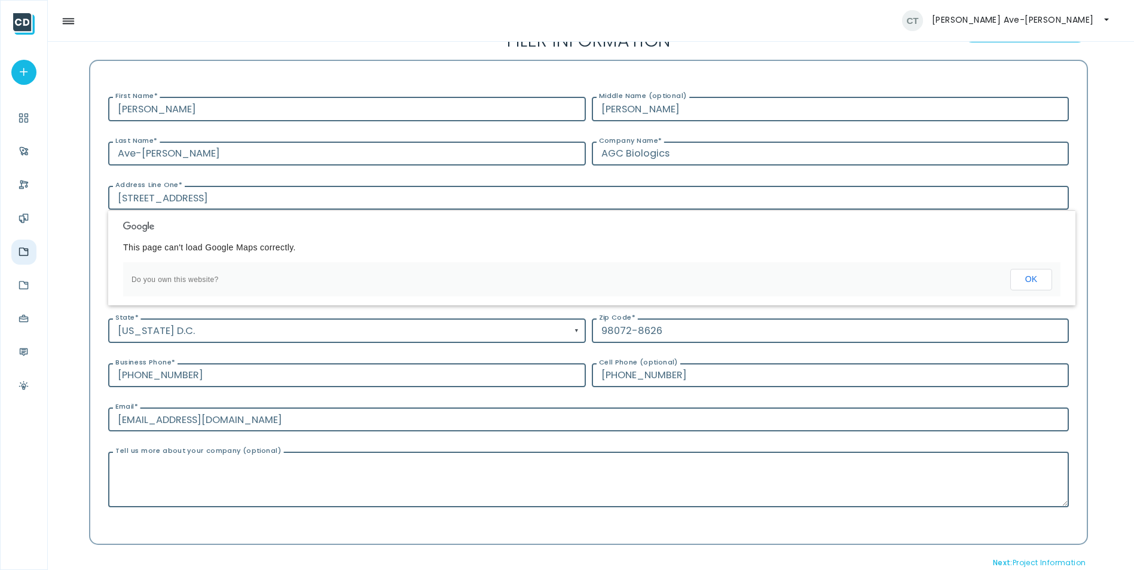
click at [417, 52] on div "BOND CLAIM FILING | Step 1 Filer Information Next: Project Information Save and…" at bounding box center [588, 317] width 999 height 607
click at [945, 247] on div "This page can't load Google Maps correctly." at bounding box center [591, 247] width 937 height 12
click at [1039, 277] on button "OK" at bounding box center [1031, 280] width 42 height 22
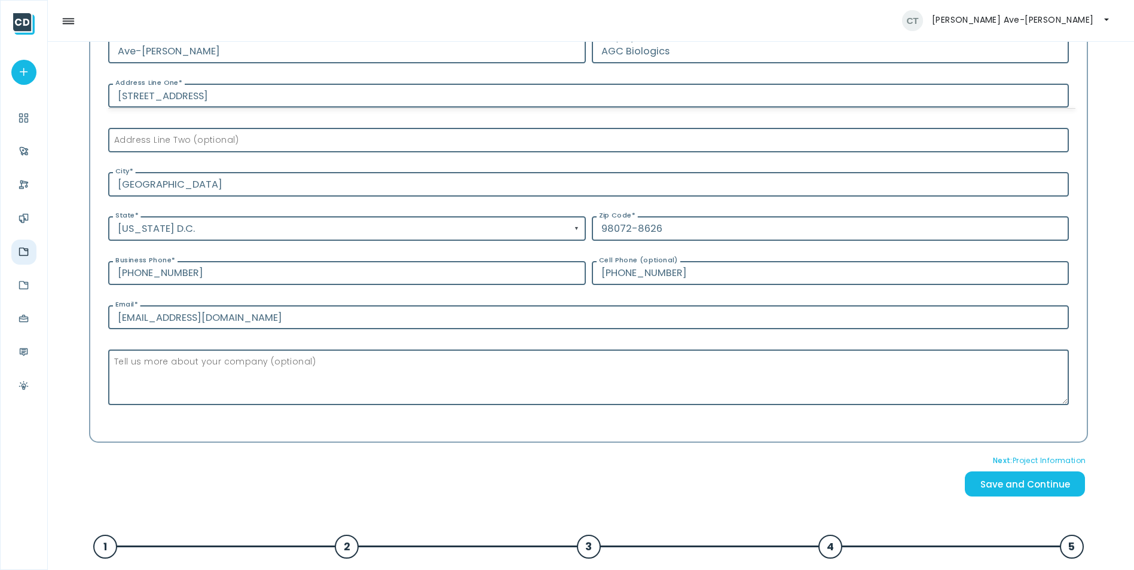
scroll to position [239, 0]
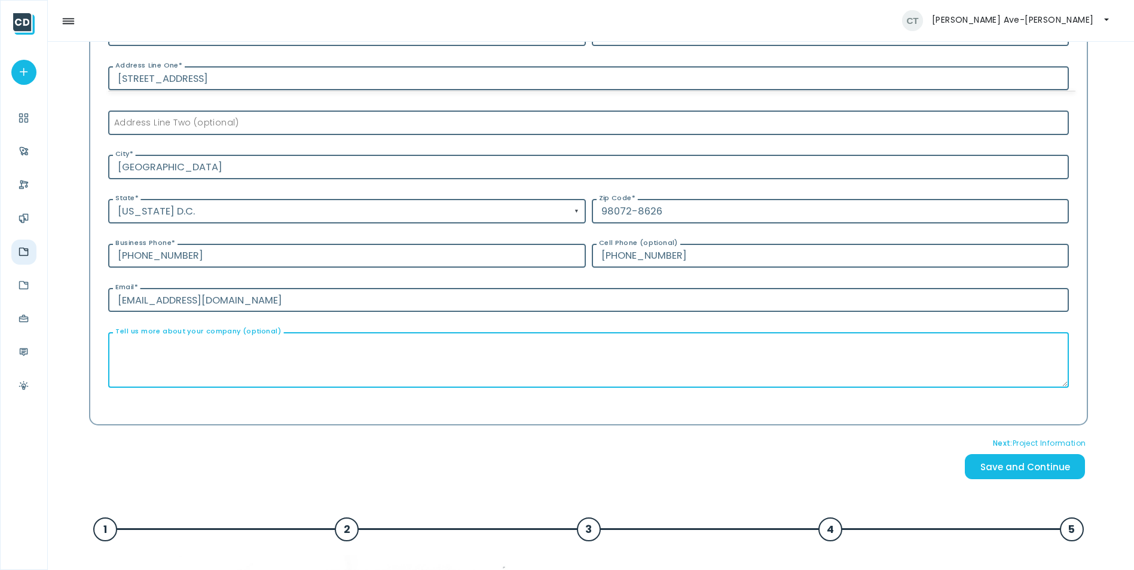
click at [273, 333] on div "Tell us more about your company (optional)" at bounding box center [588, 360] width 960 height 56
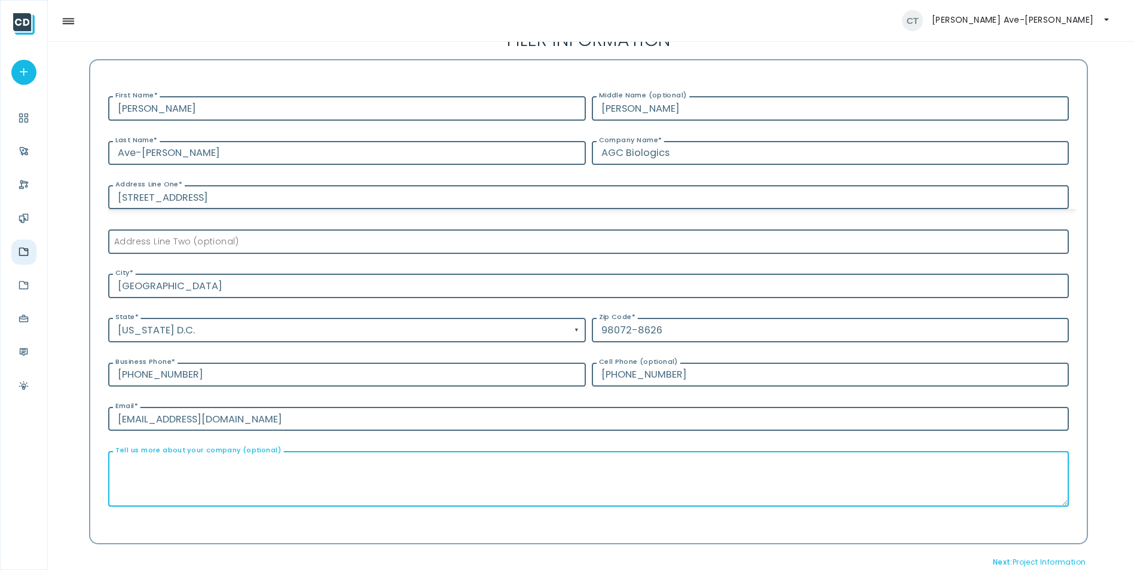
scroll to position [120, 0]
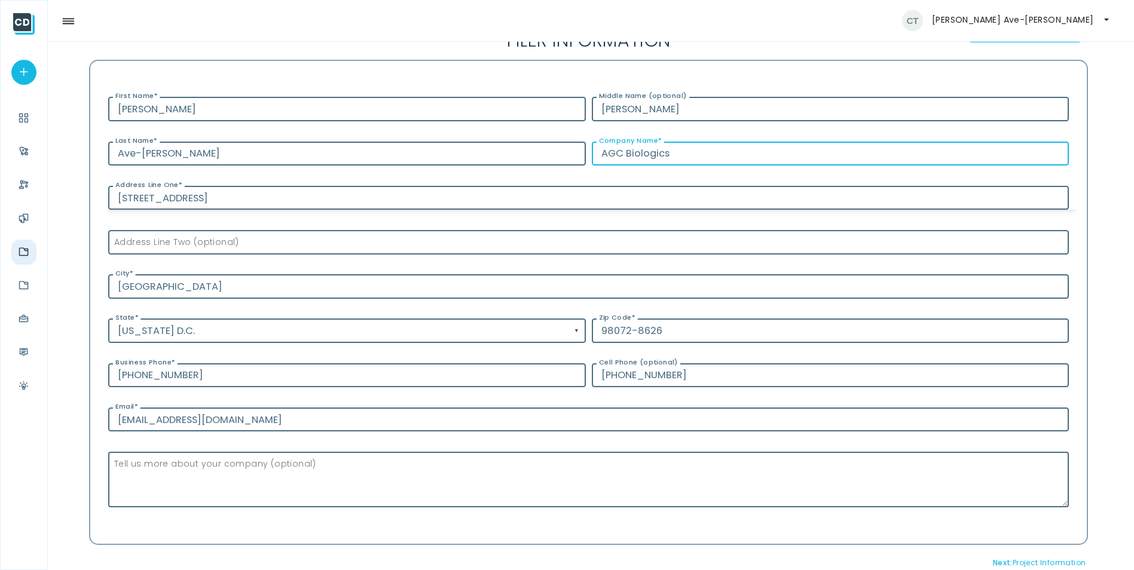
drag, startPoint x: 693, startPoint y: 154, endPoint x: 607, endPoint y: 163, distance: 85.9
click at [607, 163] on input "AGC Biologics" at bounding box center [830, 154] width 477 height 25
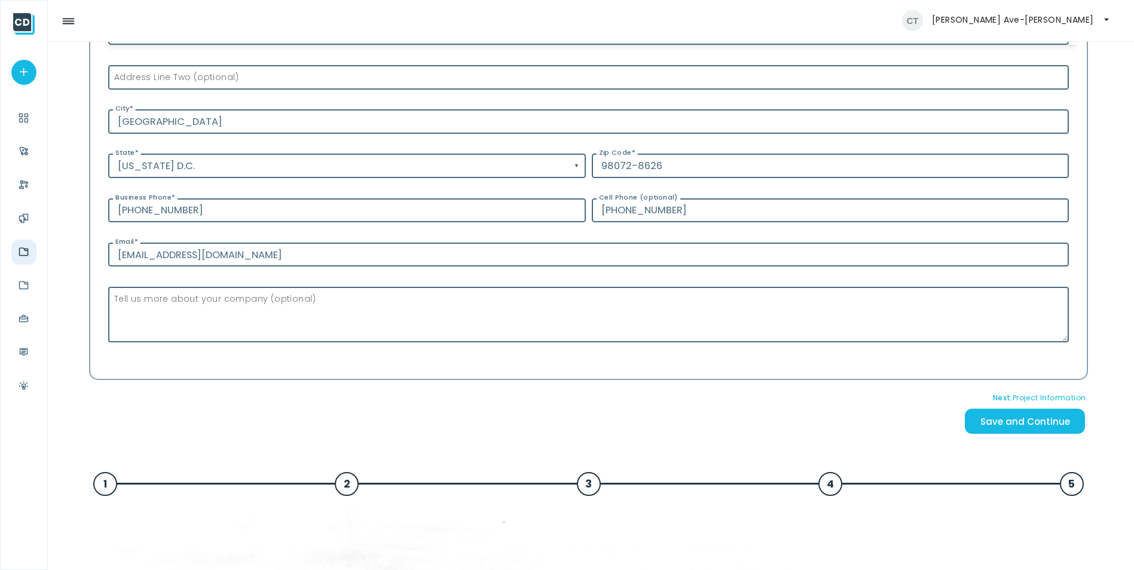
scroll to position [299, 0]
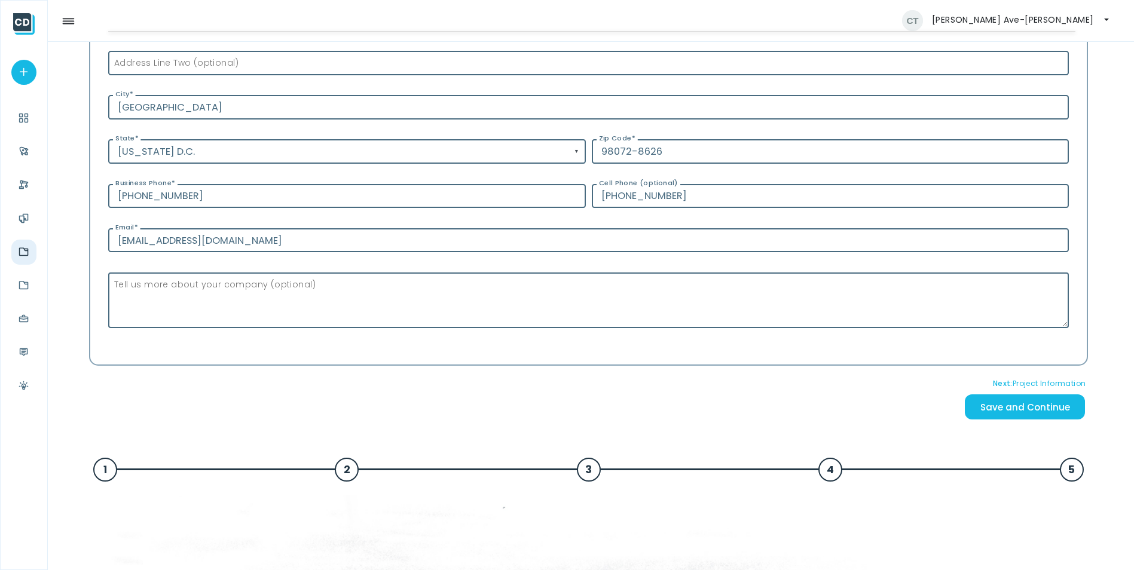
type input "[GEOGRAPHIC_DATA]"
click at [1012, 412] on input "Save and Continue" at bounding box center [1025, 407] width 120 height 26
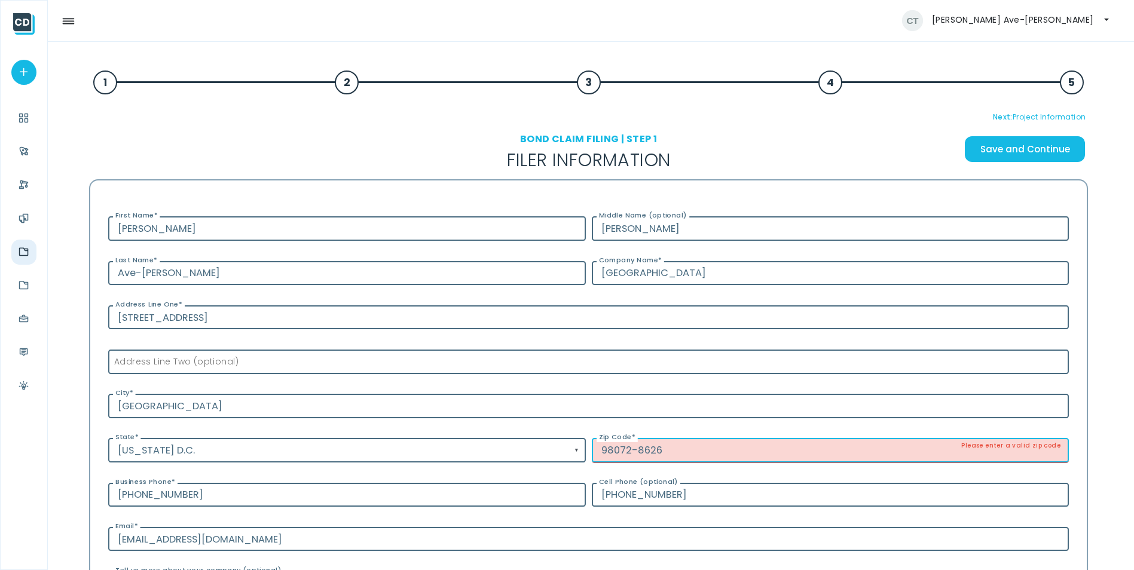
click at [675, 454] on input "98072-8626" at bounding box center [830, 450] width 477 height 25
type input "98072"
click at [825, 480] on div "[PHONE_NUMBER] Cell Phone (optional)" at bounding box center [830, 495] width 483 height 44
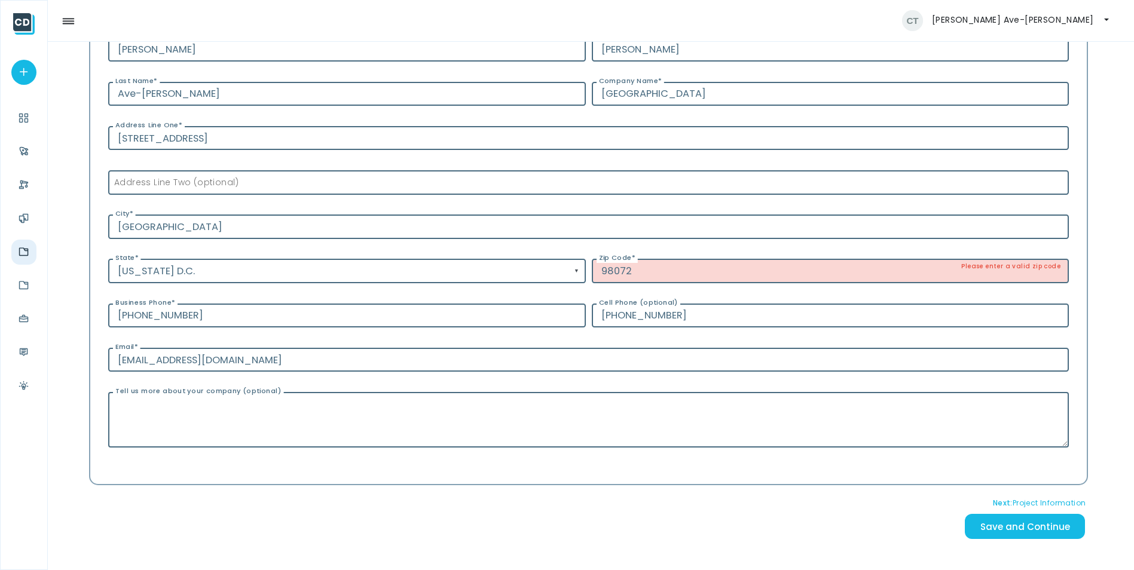
scroll to position [239, 0]
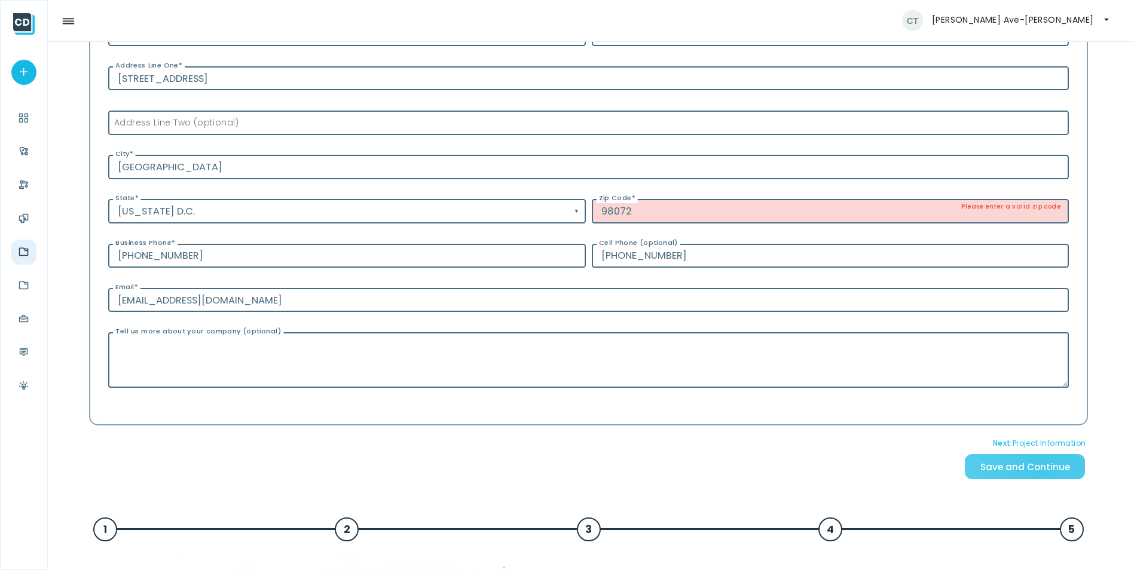
click at [1057, 460] on input "Save and Continue" at bounding box center [1025, 467] width 120 height 26
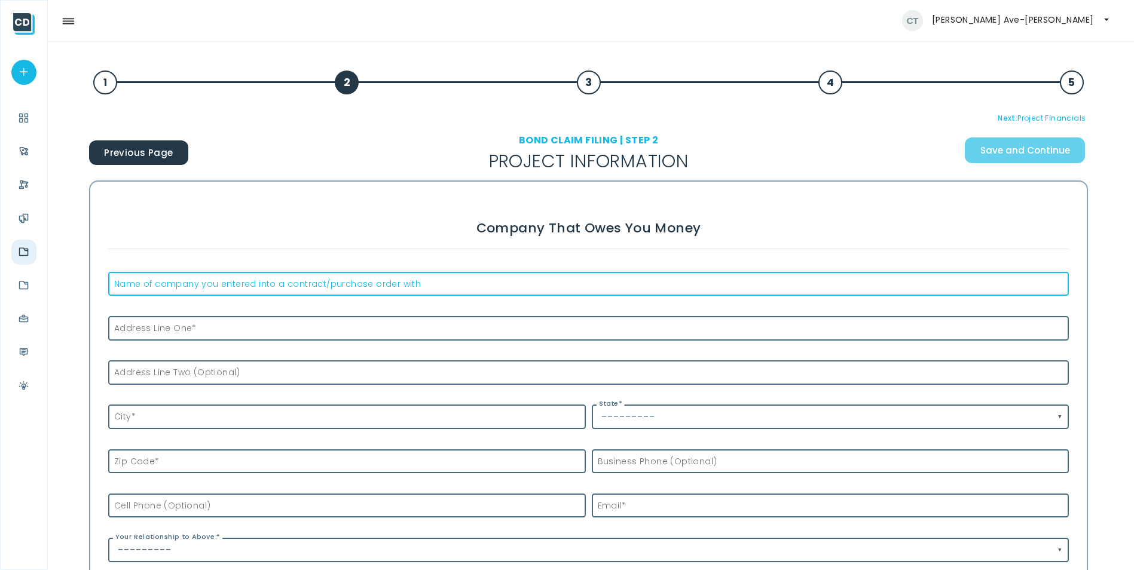
click at [177, 290] on input "Name of company you entered into a contract/purchase order with" at bounding box center [588, 284] width 960 height 25
type input "[GEOGRAPHIC_DATA]"
click at [105, 86] on div "1" at bounding box center [105, 83] width 24 height 24
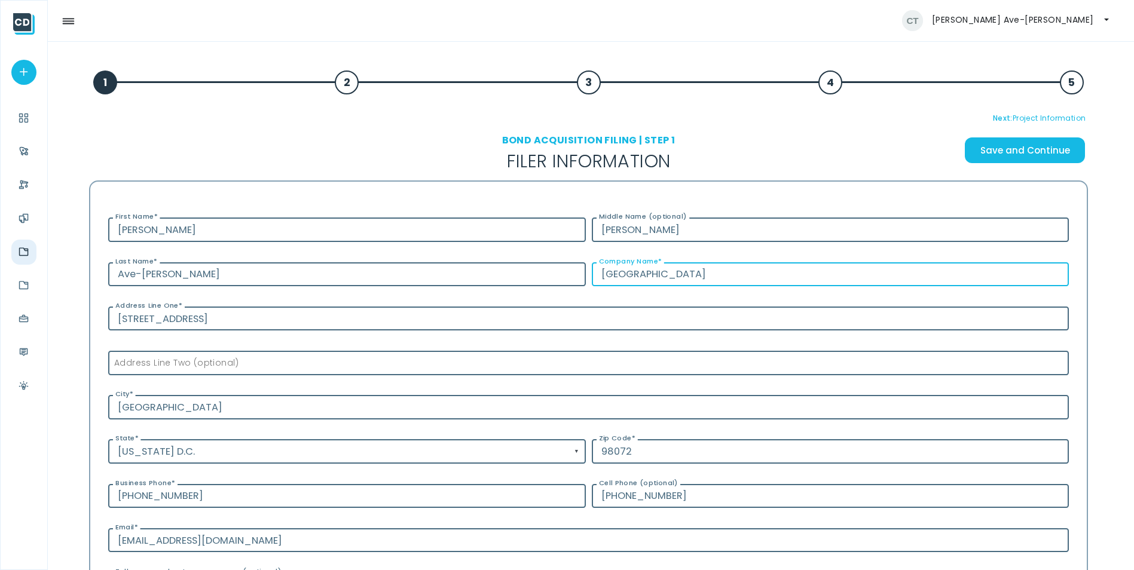
drag, startPoint x: 678, startPoint y: 270, endPoint x: 606, endPoint y: 271, distance: 72.3
click at [606, 271] on input "[GEOGRAPHIC_DATA]" at bounding box center [830, 274] width 477 height 25
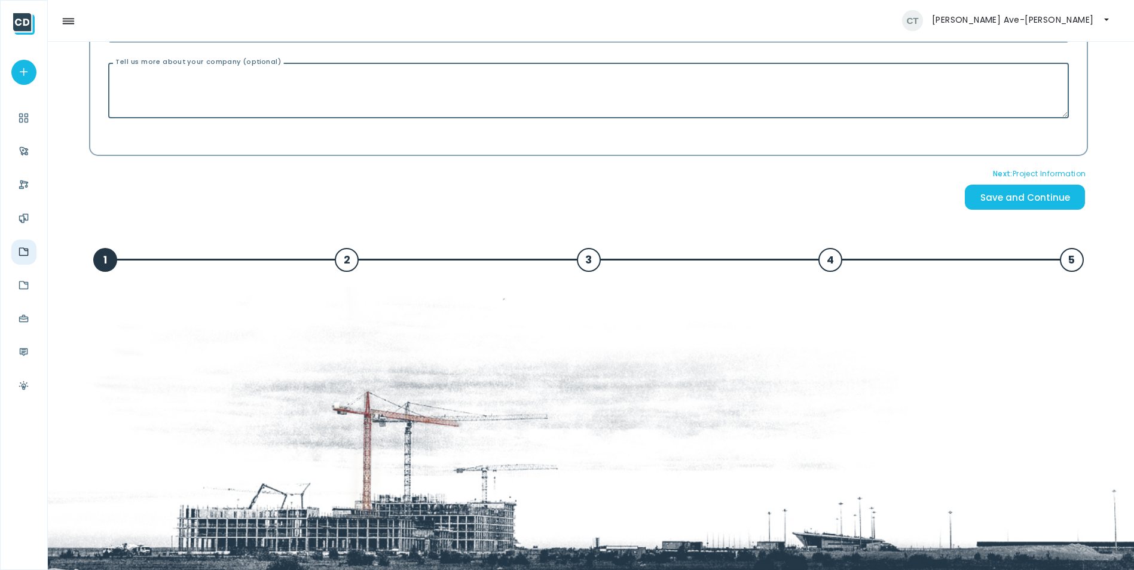
scroll to position [418, 0]
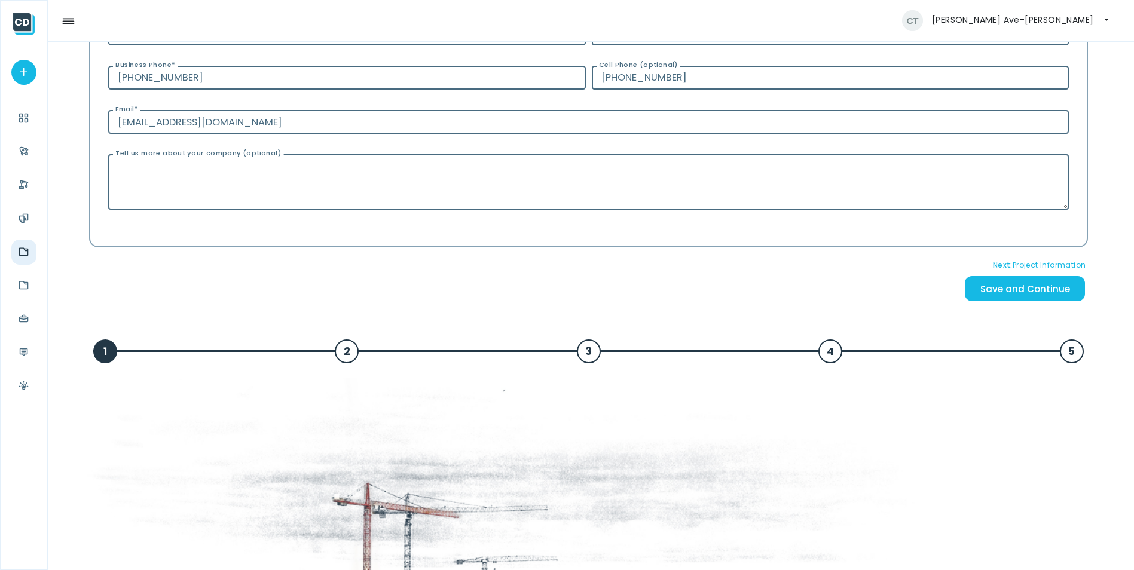
type input "Not Applicable"
click at [1010, 298] on input "Save and Continue" at bounding box center [1025, 289] width 120 height 26
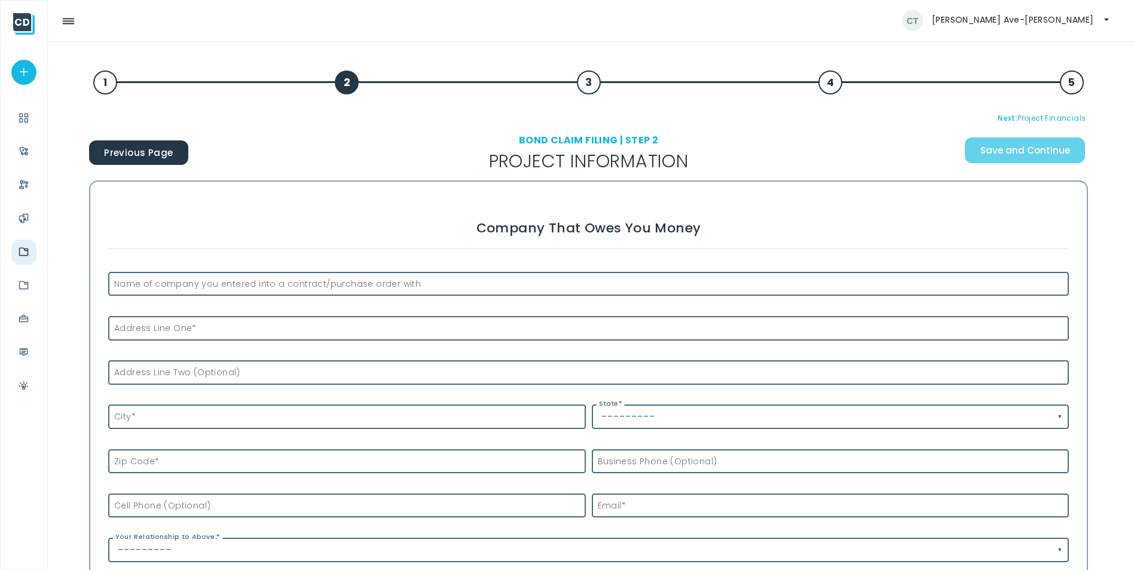
click at [179, 289] on label "Name of company you entered into a contract/purchase order with" at bounding box center [264, 284] width 313 height 13
click at [179, 289] on input "Name of company you entered into a contract/purchase order with" at bounding box center [588, 284] width 960 height 25
type input "/"
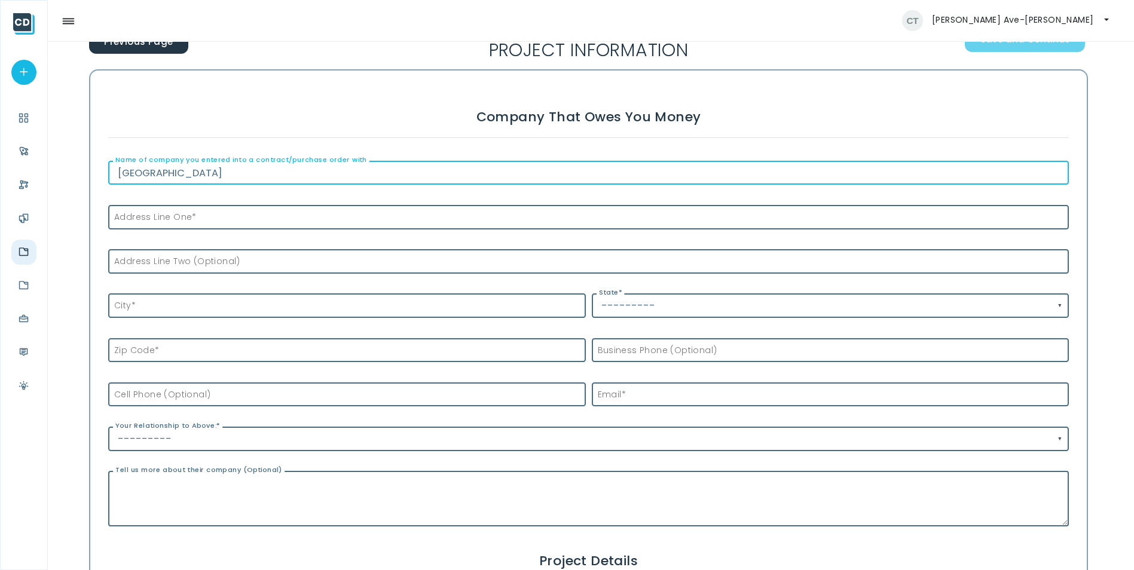
scroll to position [120, 0]
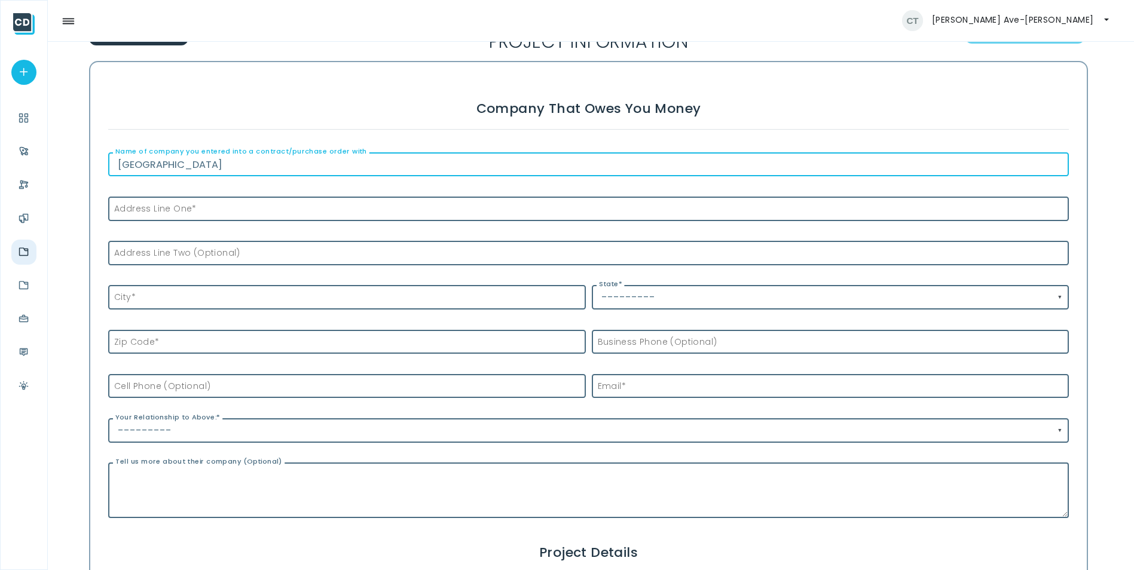
type input "[GEOGRAPHIC_DATA]"
click at [193, 427] on input "---------" at bounding box center [588, 430] width 960 height 25
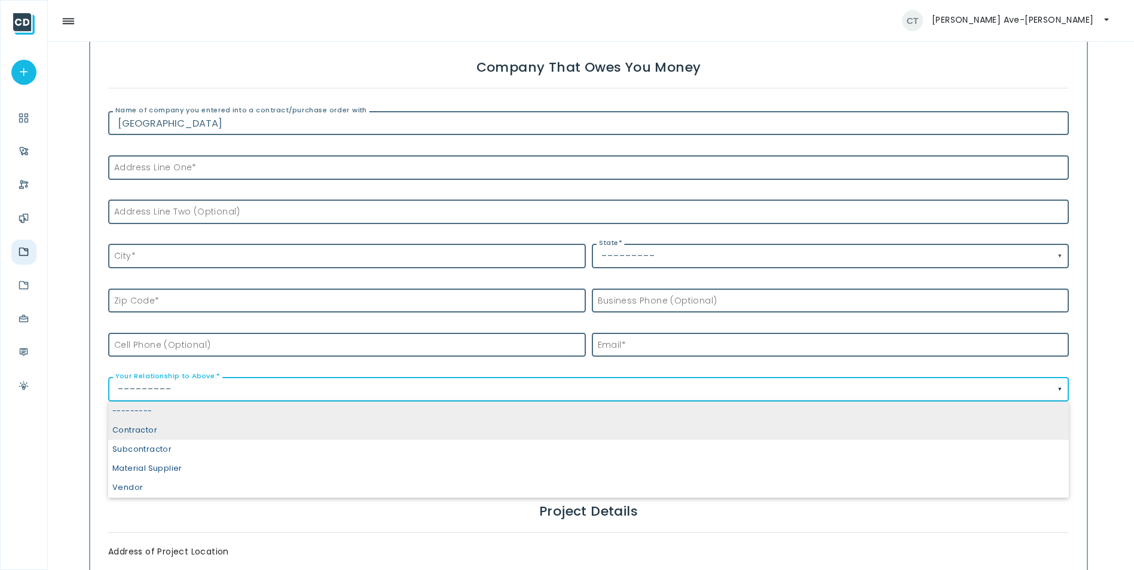
scroll to position [179, 0]
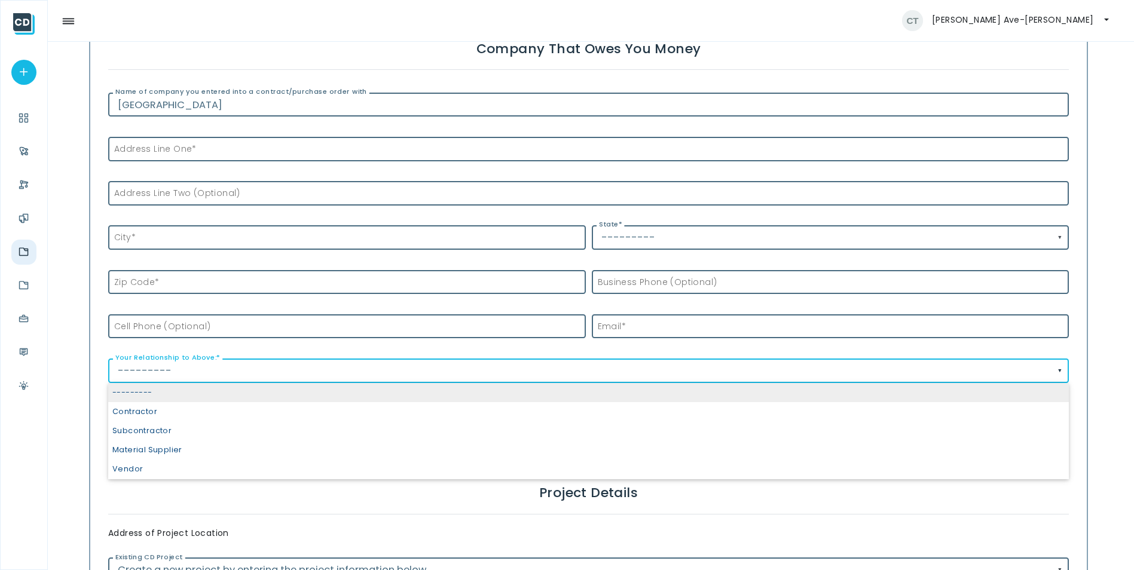
click at [209, 369] on input "---------" at bounding box center [588, 371] width 960 height 25
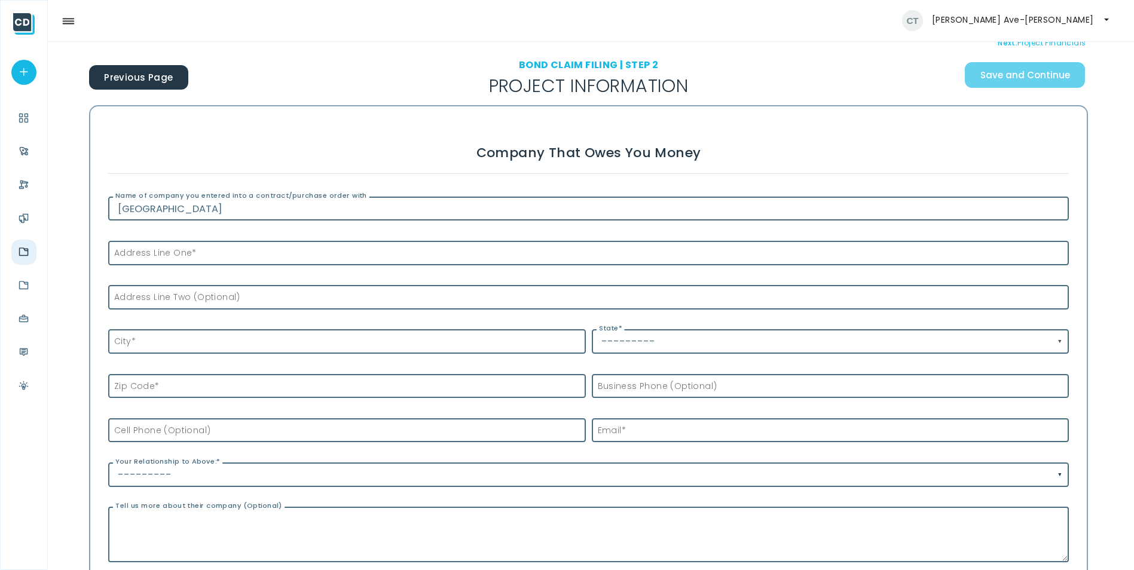
scroll to position [60, 0]
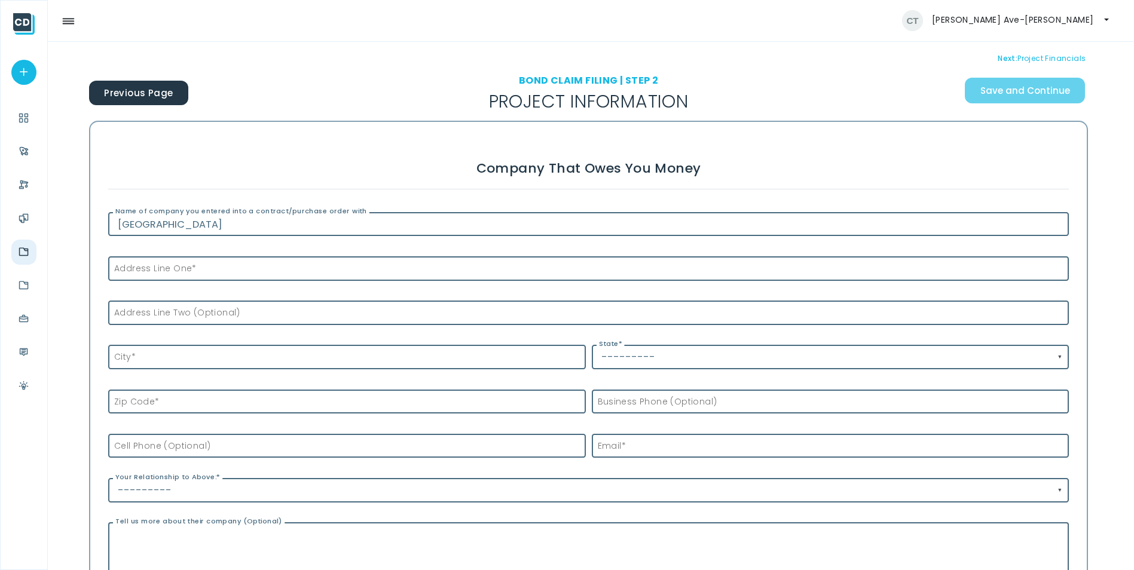
click at [143, 273] on label "Address Line One *" at bounding box center [152, 268] width 88 height 13
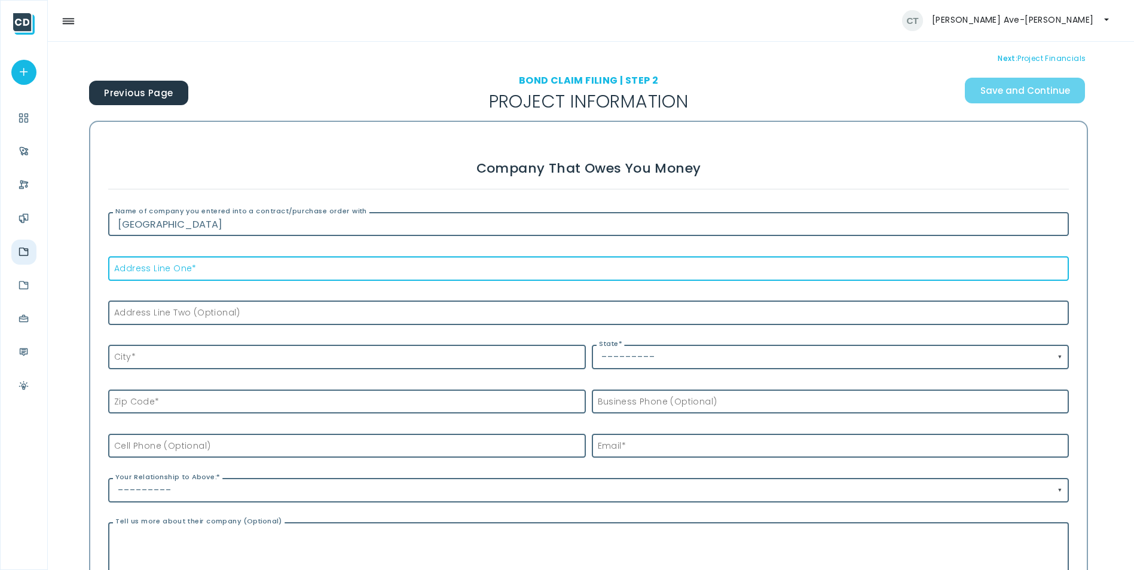
click at [143, 273] on input "Address Line One *" at bounding box center [588, 268] width 960 height 25
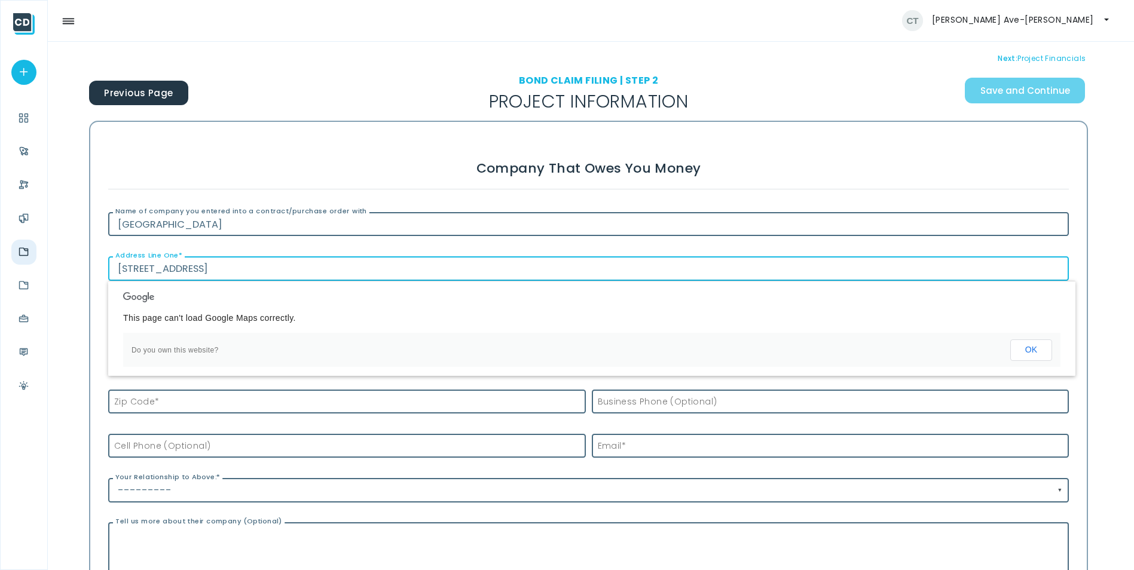
type input "[STREET_ADDRESS]"
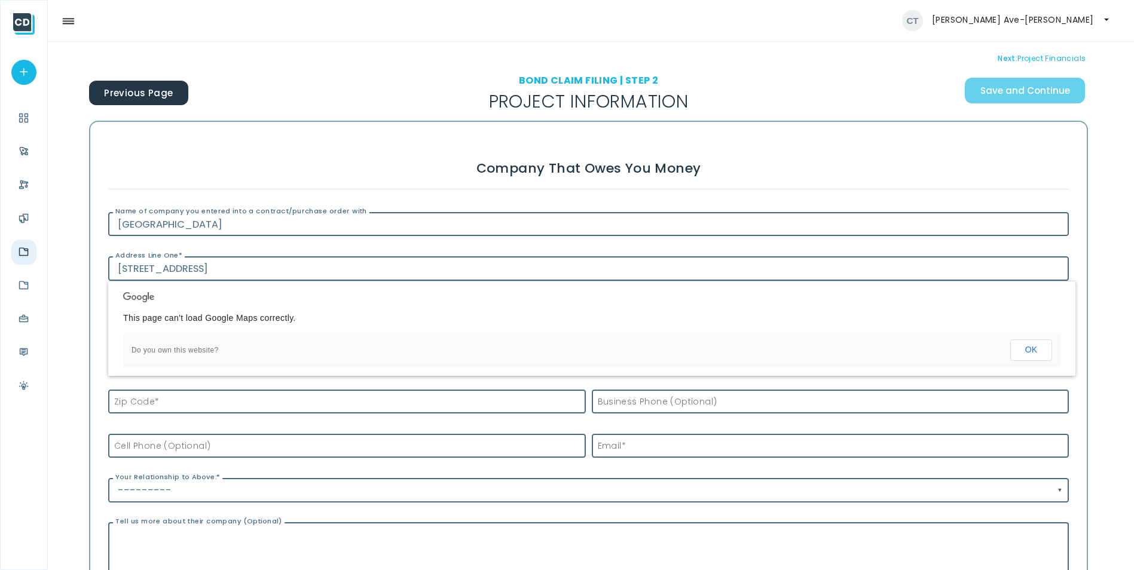
click at [234, 157] on h3 "Company that Owes you Money" at bounding box center [588, 168] width 960 height 41
drag, startPoint x: 1037, startPoint y: 348, endPoint x: 1022, endPoint y: 350, distance: 15.0
click at [1036, 348] on button "OK" at bounding box center [1031, 350] width 42 height 22
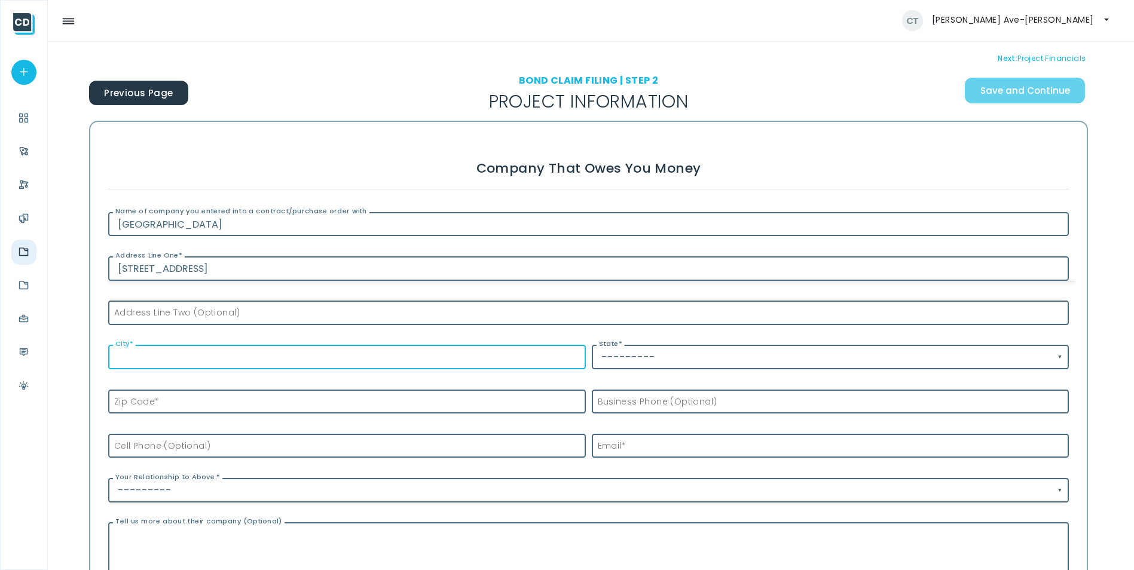
click at [173, 351] on input "City *" at bounding box center [346, 357] width 477 height 25
type input "e\"
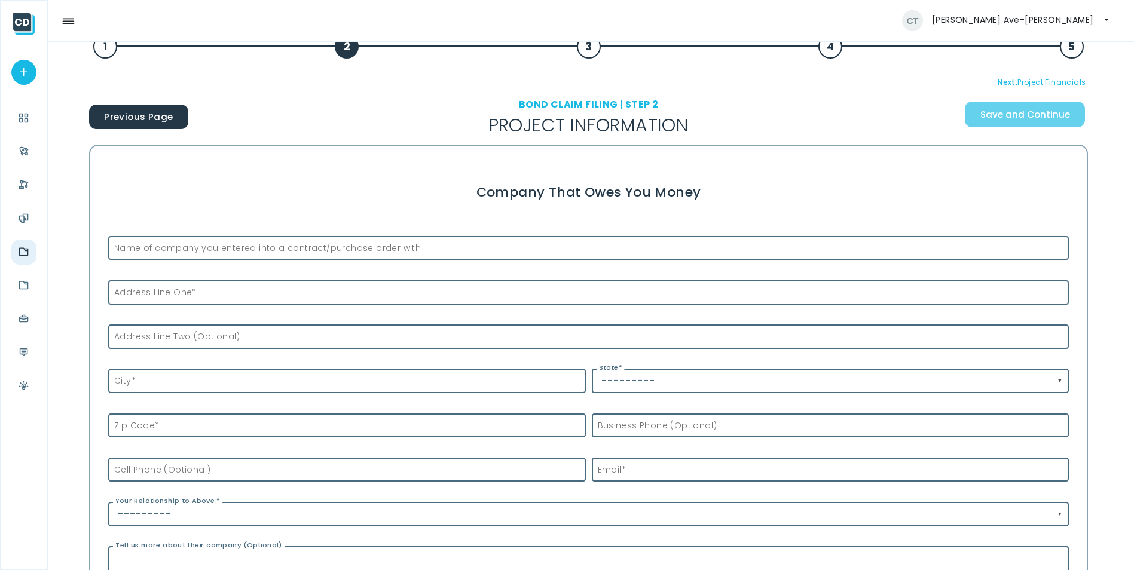
scroll to position [60, 0]
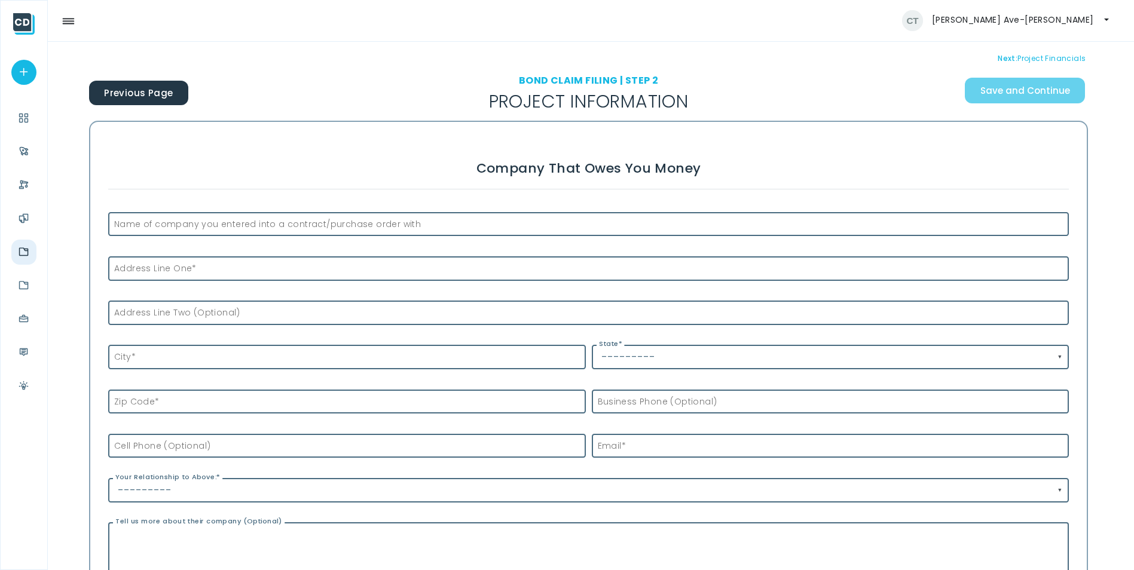
click at [146, 225] on label "Name of company you entered into a contract/purchase order with" at bounding box center [264, 224] width 313 height 13
click at [146, 225] on input "Name of company you entered into a contract/purchase order with" at bounding box center [588, 224] width 960 height 25
type input "[GEOGRAPHIC_DATA]"
click at [155, 266] on label "Address Line One *" at bounding box center [152, 268] width 88 height 13
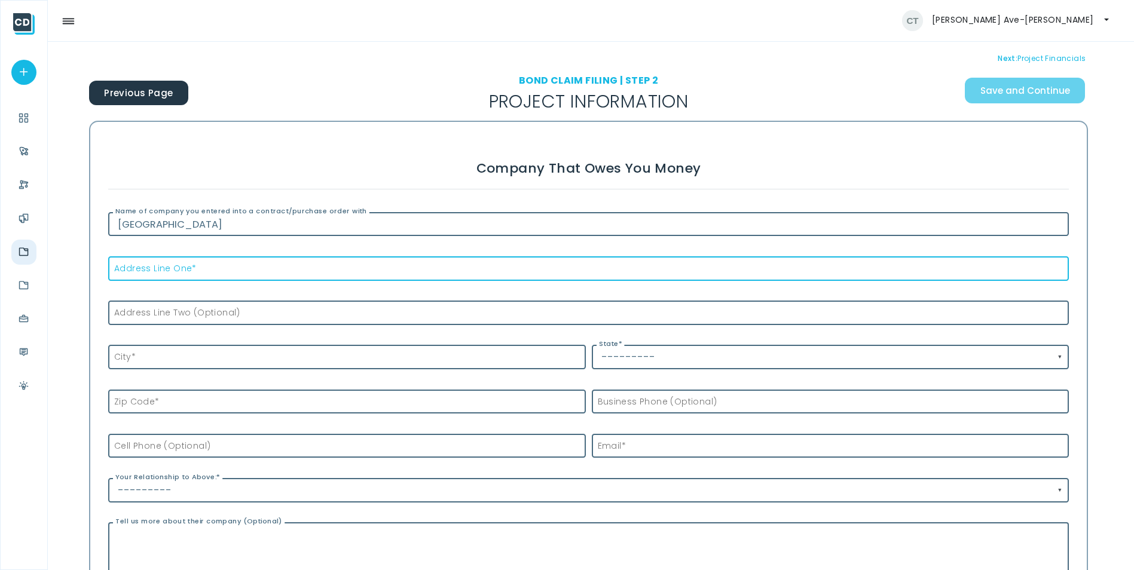
click at [155, 266] on input "Address Line One *" at bounding box center [588, 268] width 960 height 25
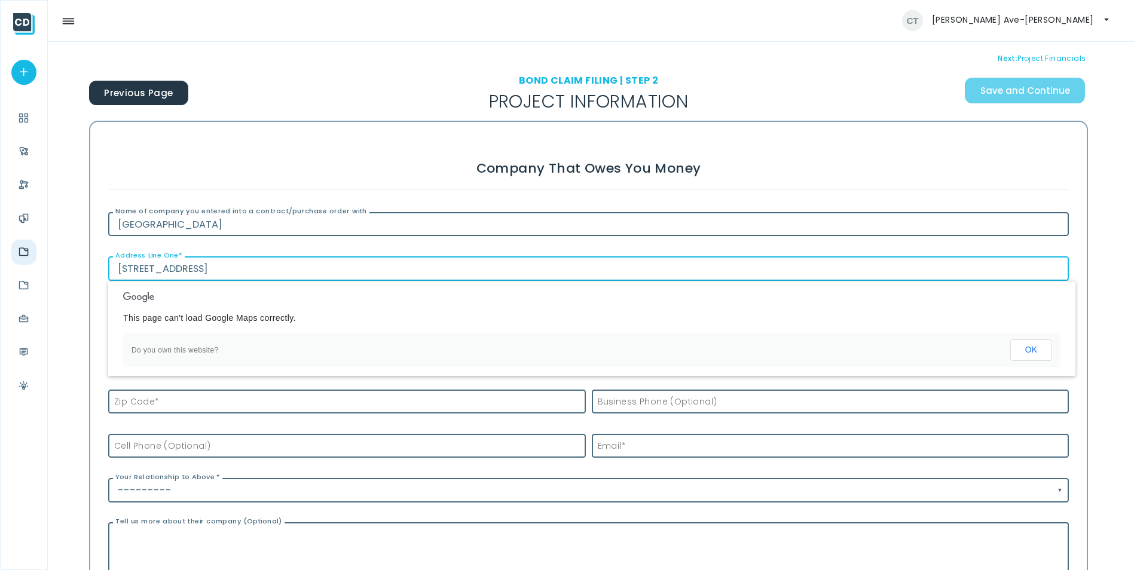
type input "[STREET_ADDRESS]"
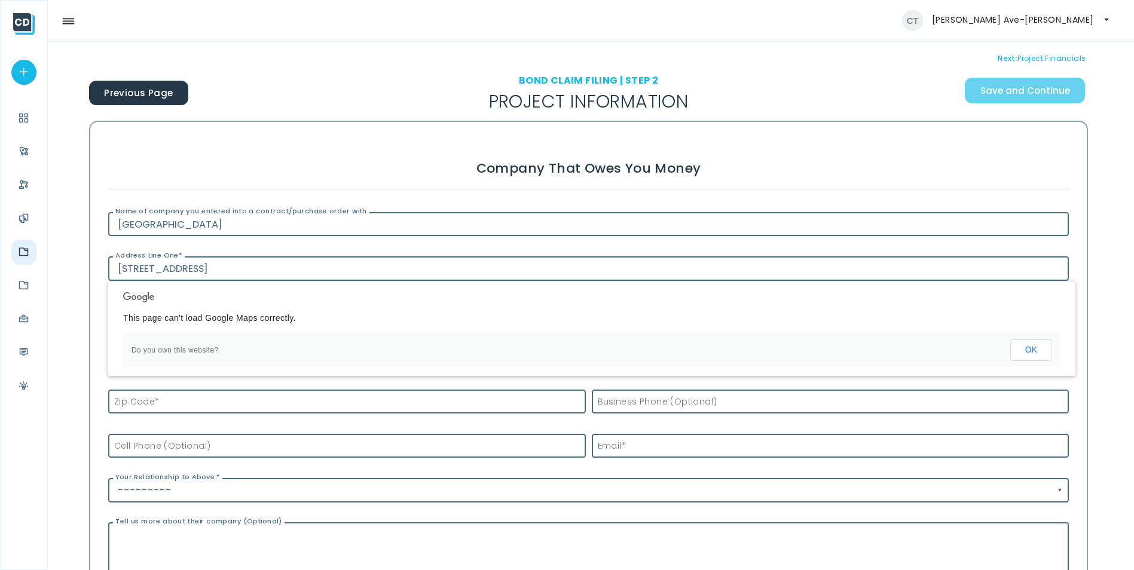
click at [229, 160] on h3 "Company that Owes you Money" at bounding box center [588, 168] width 960 height 41
click at [1027, 342] on button "OK" at bounding box center [1031, 350] width 42 height 22
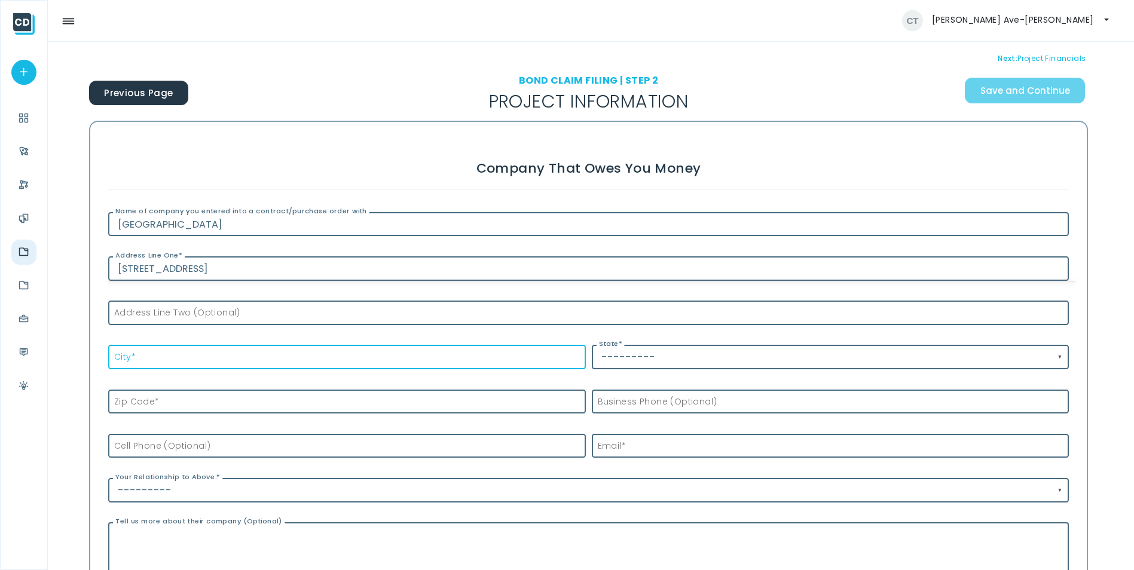
click at [147, 354] on input "City *" at bounding box center [346, 357] width 477 height 25
type input "Redmond"
click at [672, 355] on input "---------" at bounding box center [830, 357] width 477 height 25
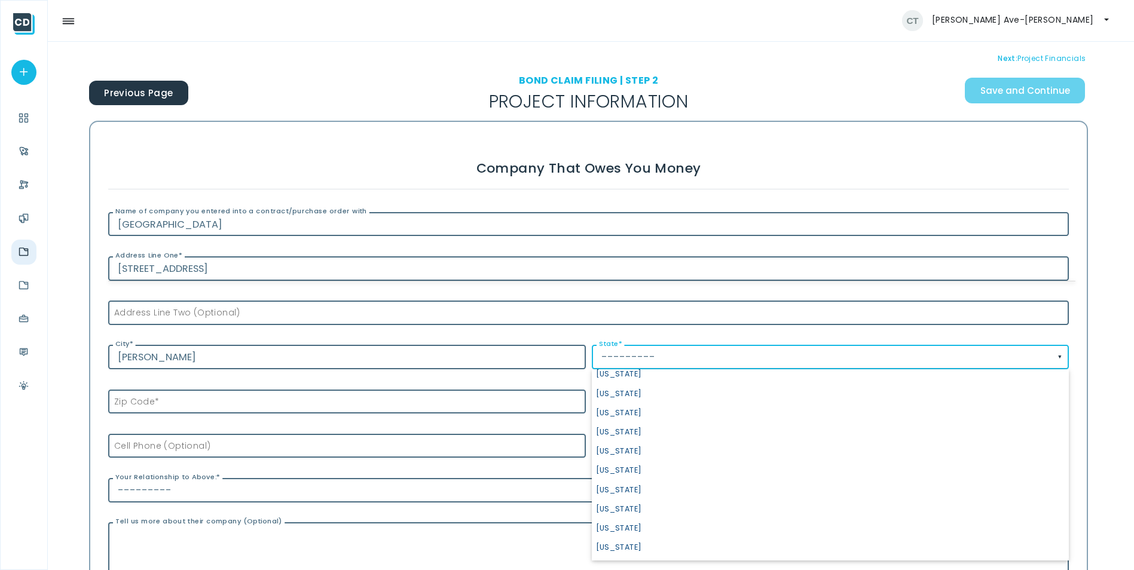
scroll to position [850, 0]
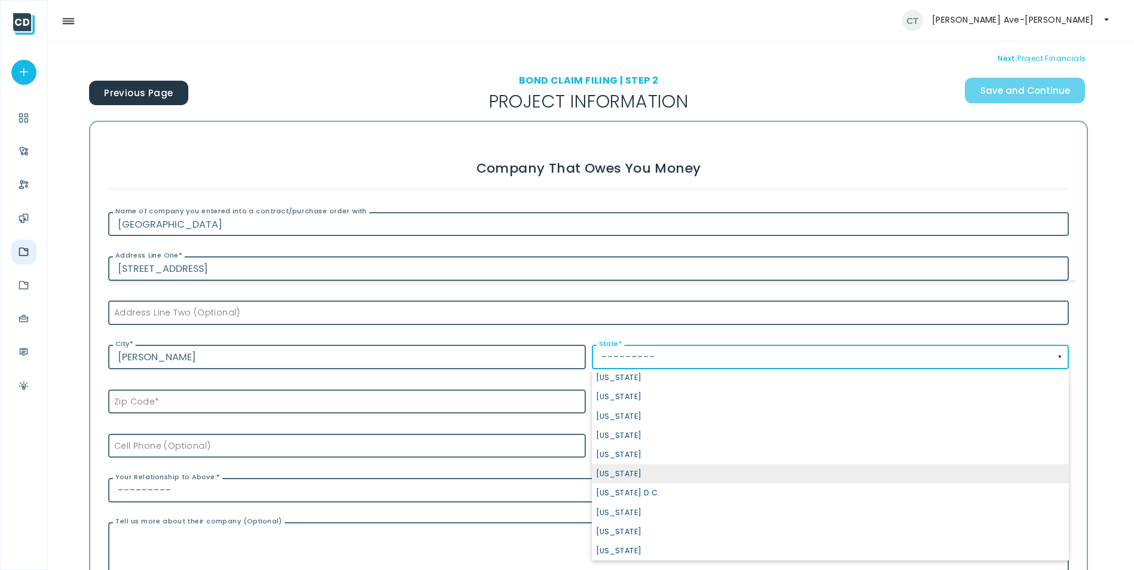
click at [637, 479] on span "[US_STATE]" at bounding box center [830, 473] width 477 height 19
select select "[US_STATE]"
type input "[US_STATE]"
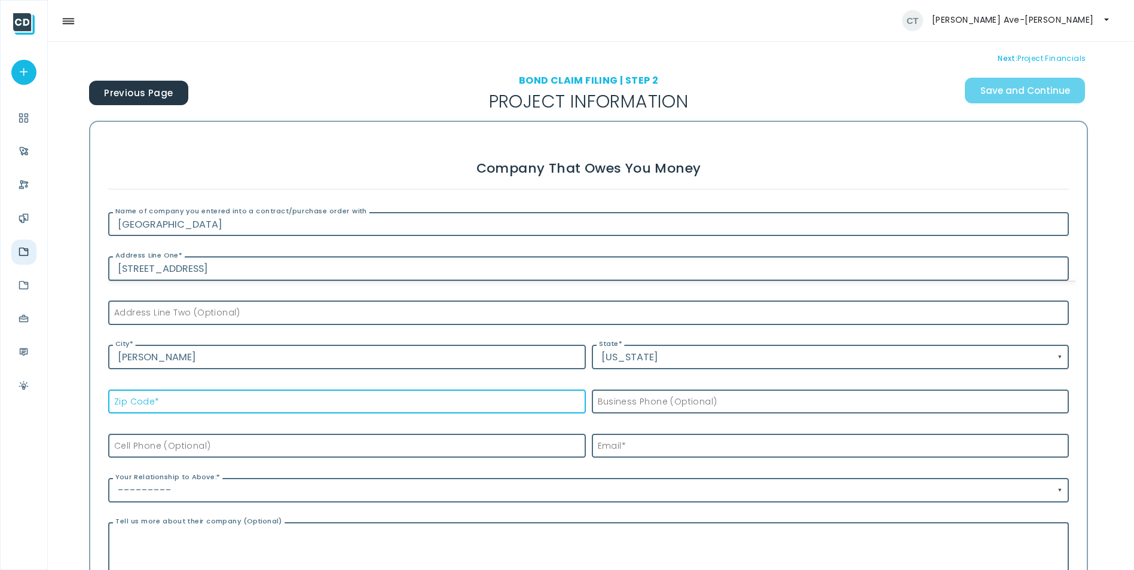
click at [255, 406] on input "Zip Code *" at bounding box center [346, 402] width 477 height 25
type input "98052"
click at [629, 406] on label "Business Phone (Optional)" at bounding box center [654, 402] width 125 height 13
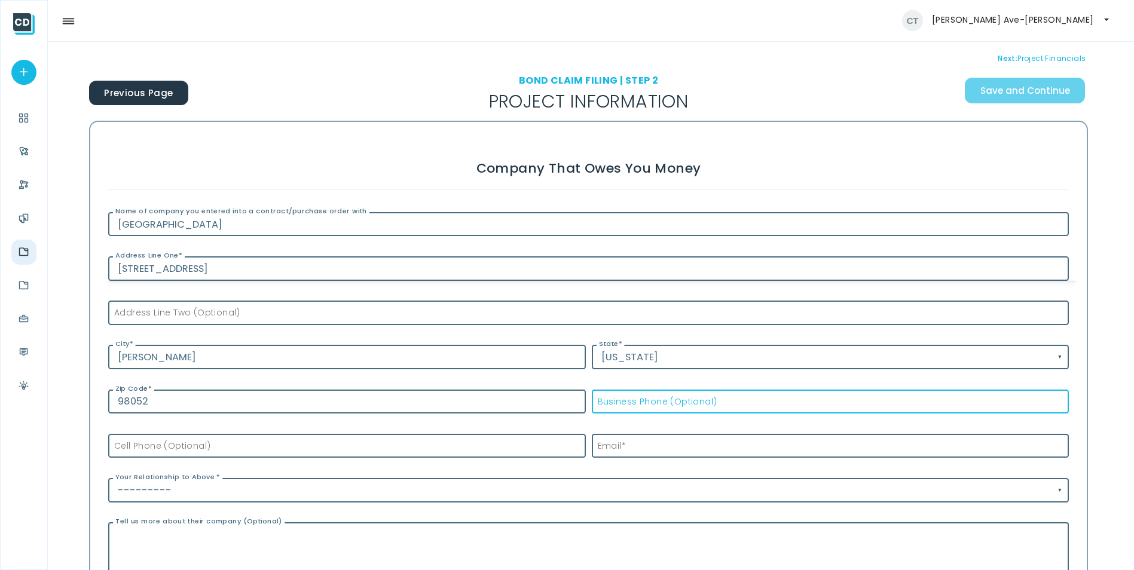
click at [629, 406] on input "Business Phone (Optional)" at bounding box center [830, 402] width 477 height 25
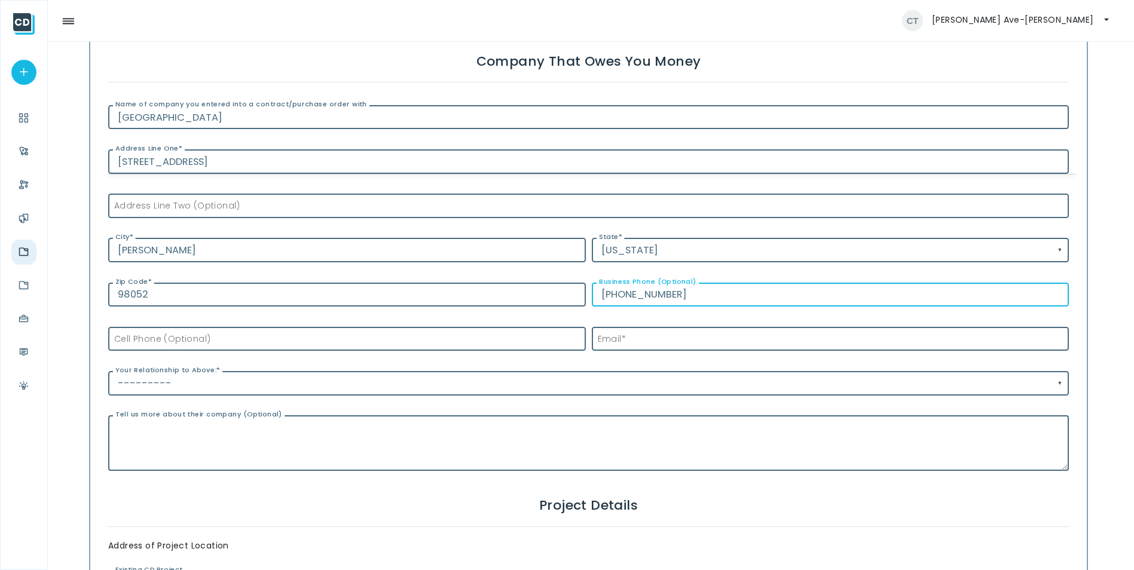
scroll to position [179, 0]
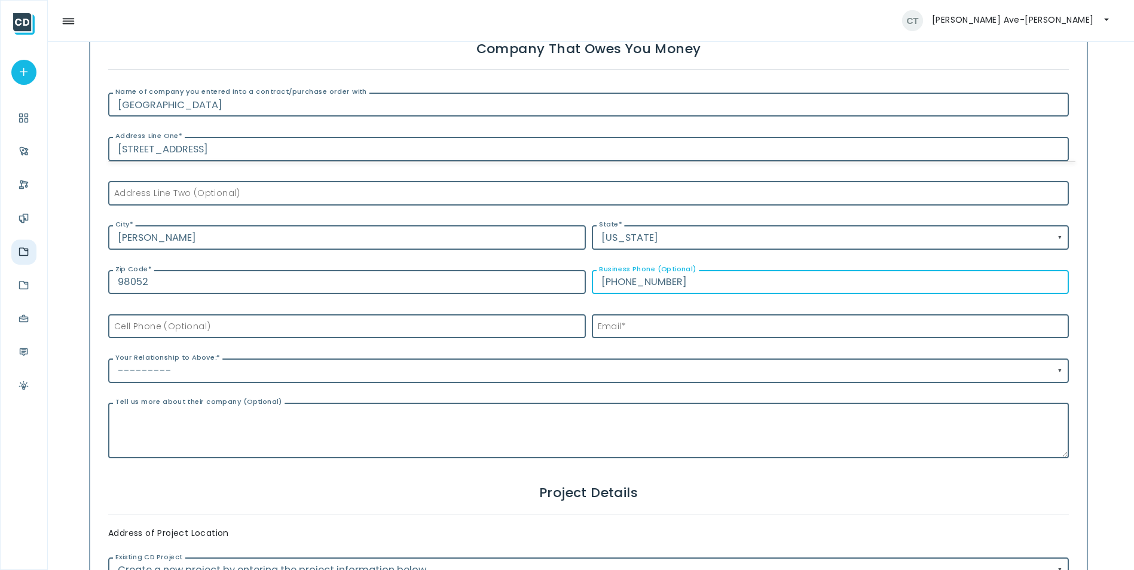
type input "(206) 522-1711"
click at [197, 371] on input "---------" at bounding box center [588, 371] width 960 height 25
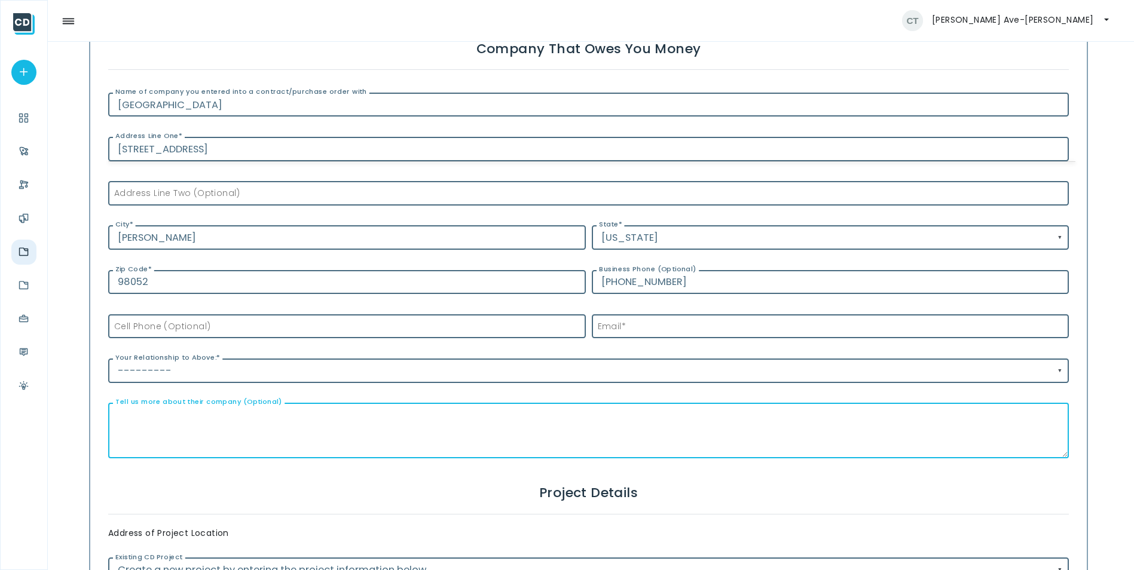
click at [128, 423] on textarea "Tell us more about their company (Optional)" at bounding box center [588, 431] width 960 height 56
click at [189, 371] on input "---------" at bounding box center [588, 371] width 960 height 25
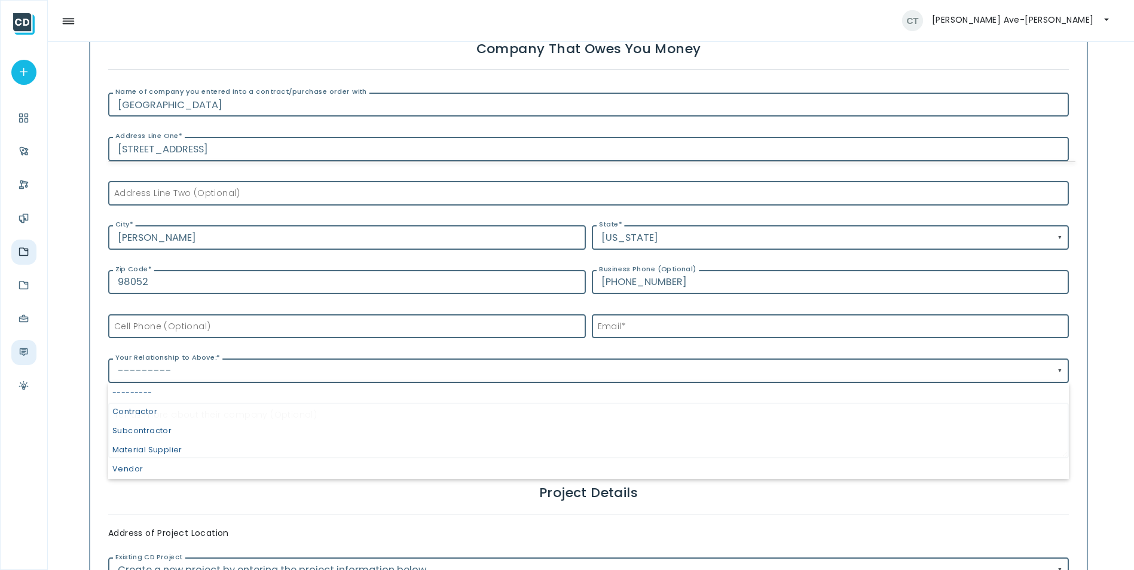
click at [45, 344] on li at bounding box center [24, 352] width 47 height 25
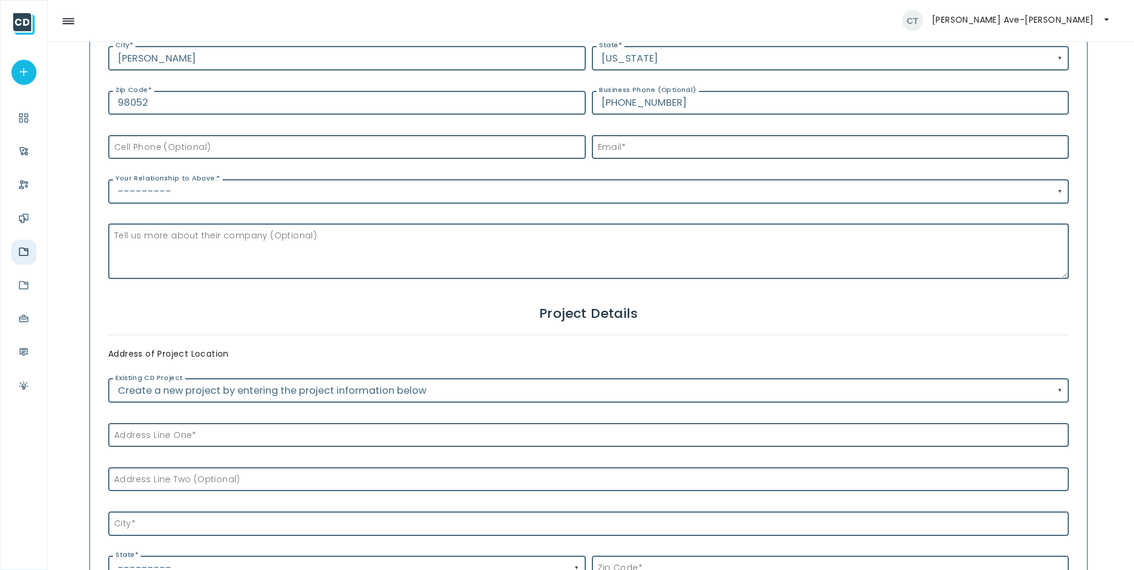
scroll to position [418, 0]
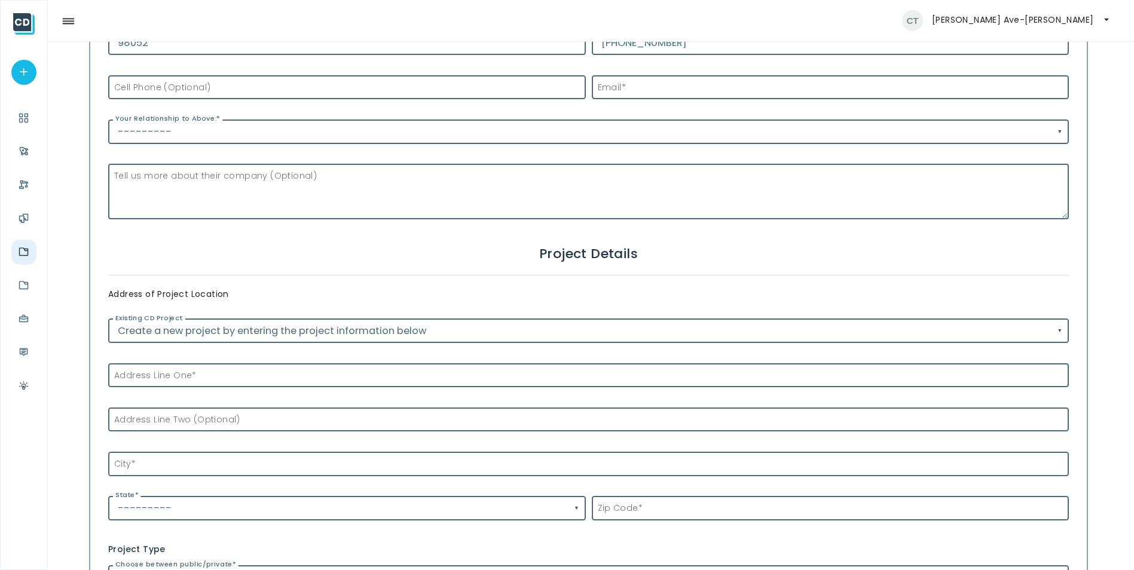
click at [160, 336] on input "Create a new project by entering the project information below" at bounding box center [588, 331] width 960 height 25
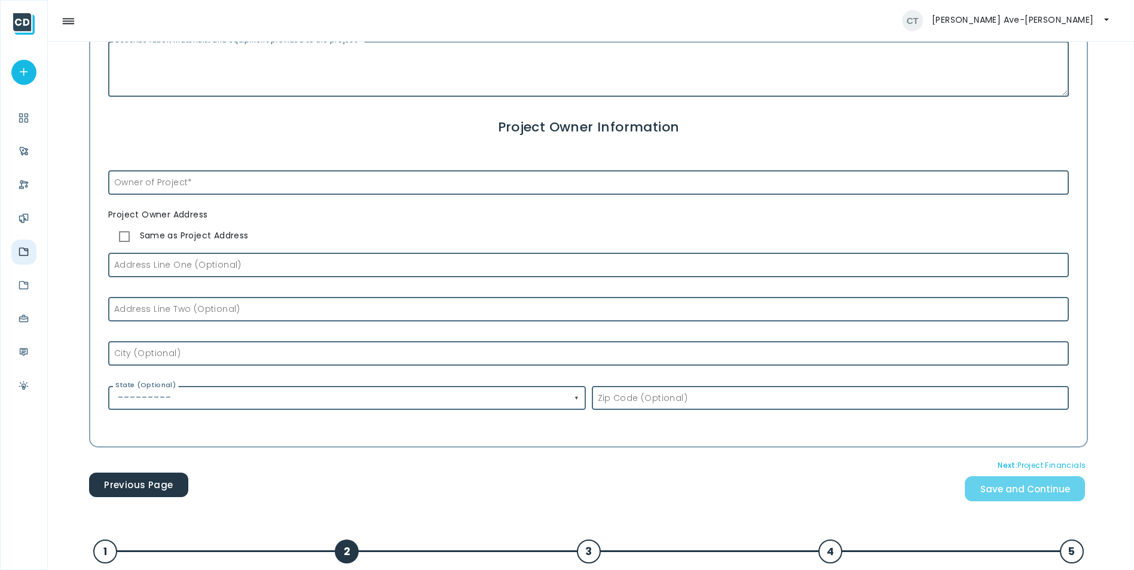
scroll to position [1016, 0]
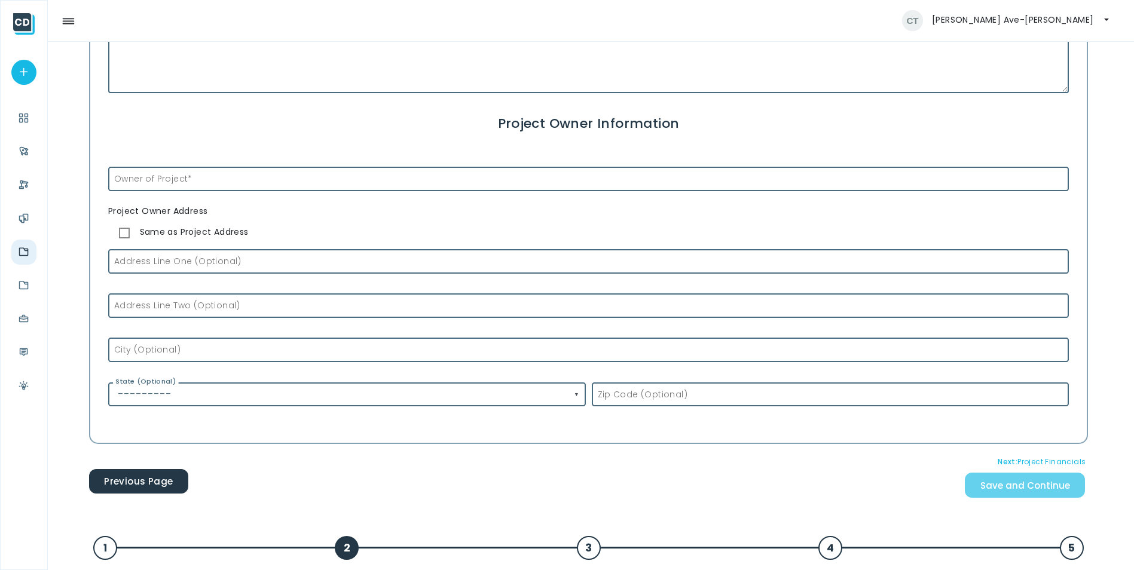
click at [174, 266] on label "Address Line One (Optional)" at bounding box center [174, 261] width 133 height 13
click at [174, 266] on input "Address Line One (Optional)" at bounding box center [588, 261] width 960 height 25
click at [152, 346] on label "City (Optional)" at bounding box center [144, 350] width 72 height 13
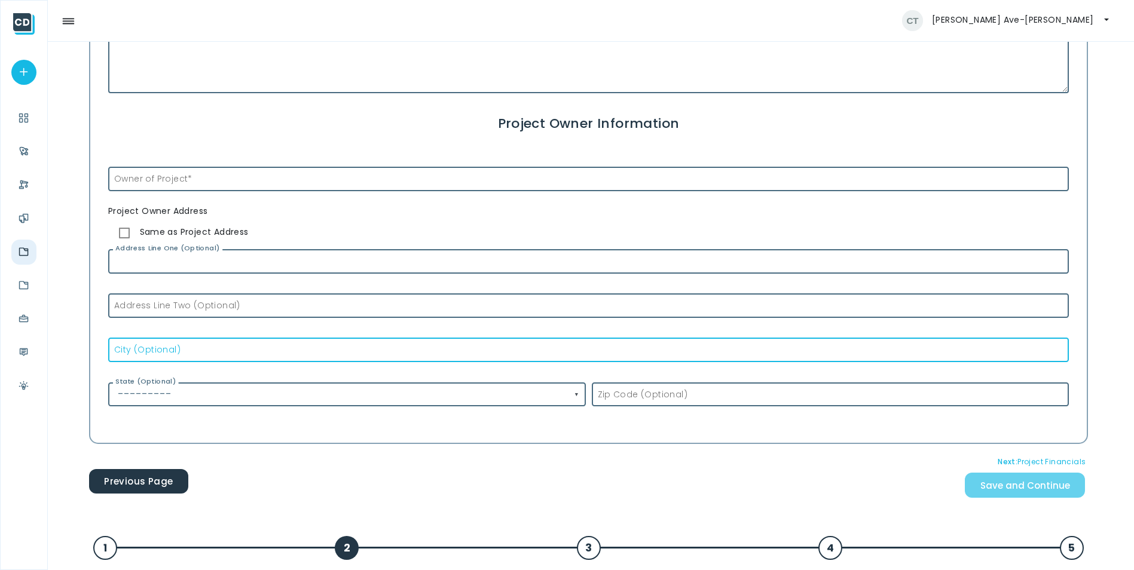
click at [152, 346] on input "City (Optional)" at bounding box center [588, 350] width 960 height 25
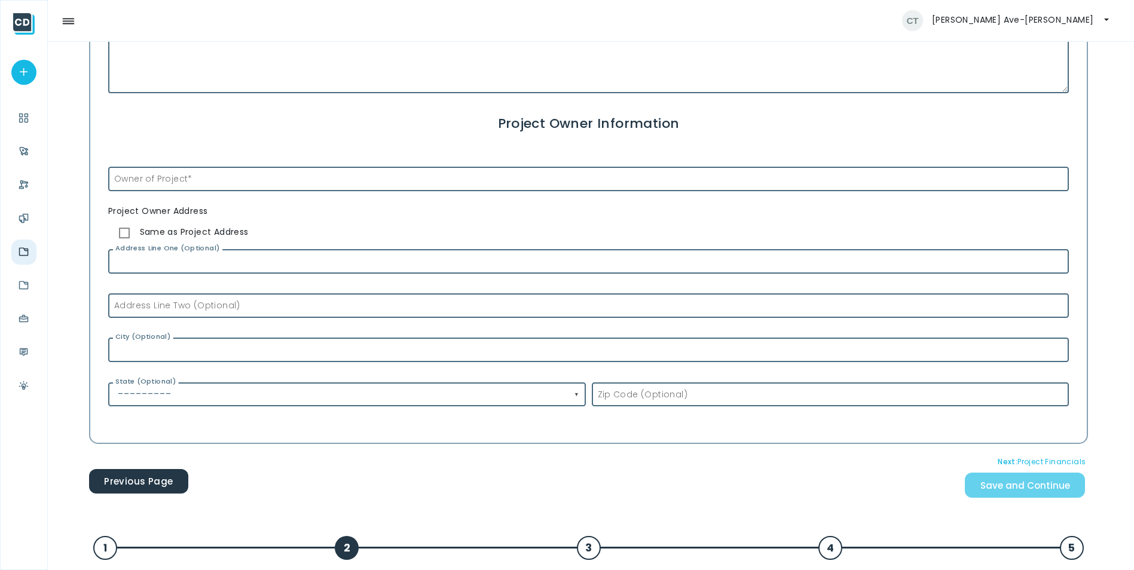
click at [127, 236] on label "Same as Project Address" at bounding box center [184, 232] width 130 height 13
click at [116, 236] on input "Same as Project Address" at bounding box center [112, 232] width 8 height 8
checkbox input "true"
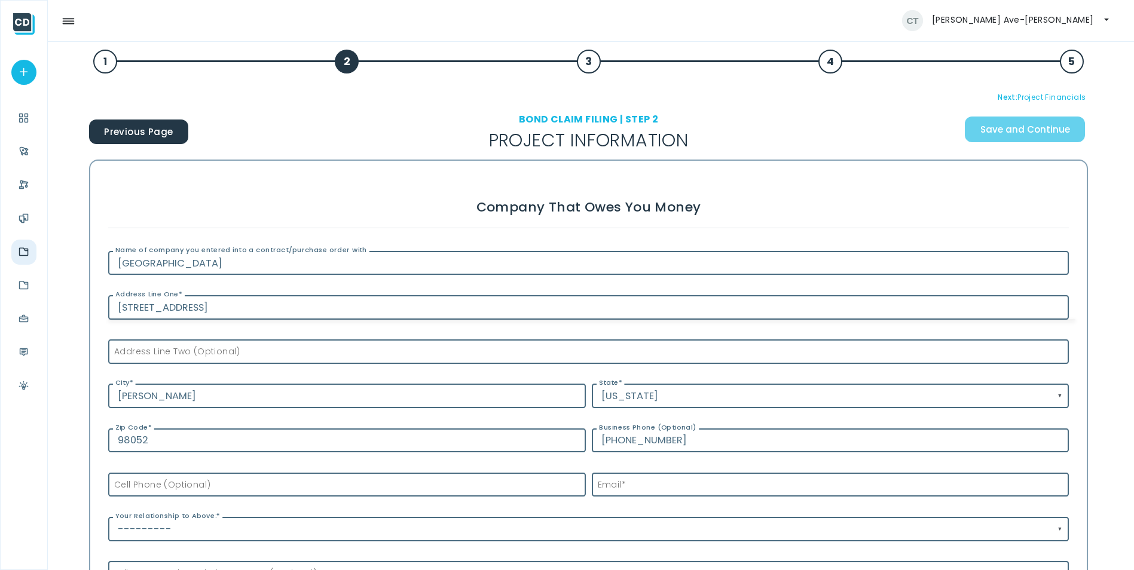
scroll to position [0, 0]
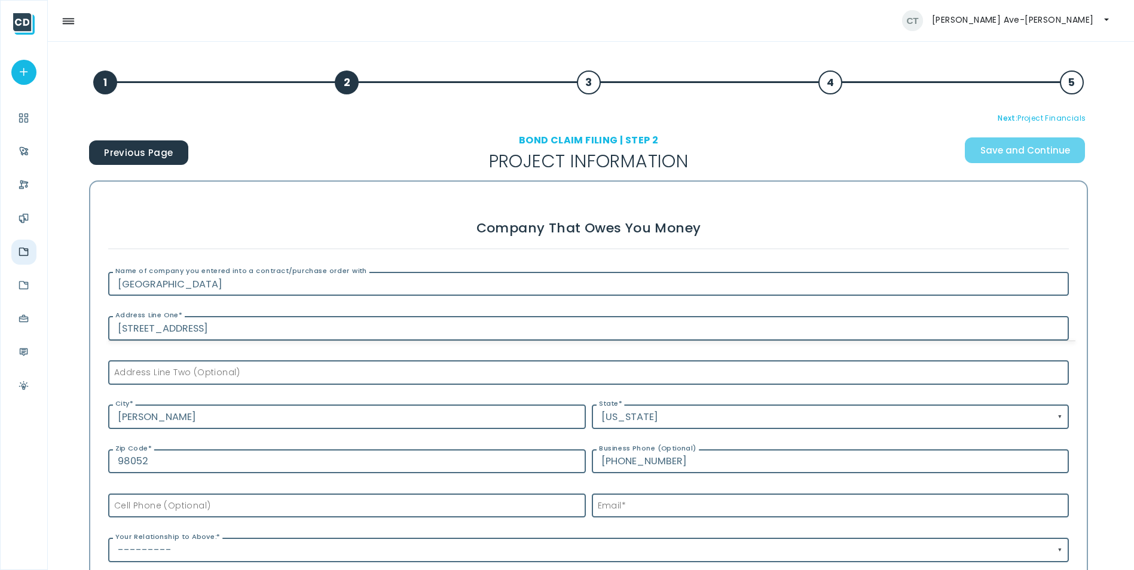
click at [105, 88] on div "1" at bounding box center [105, 83] width 24 height 24
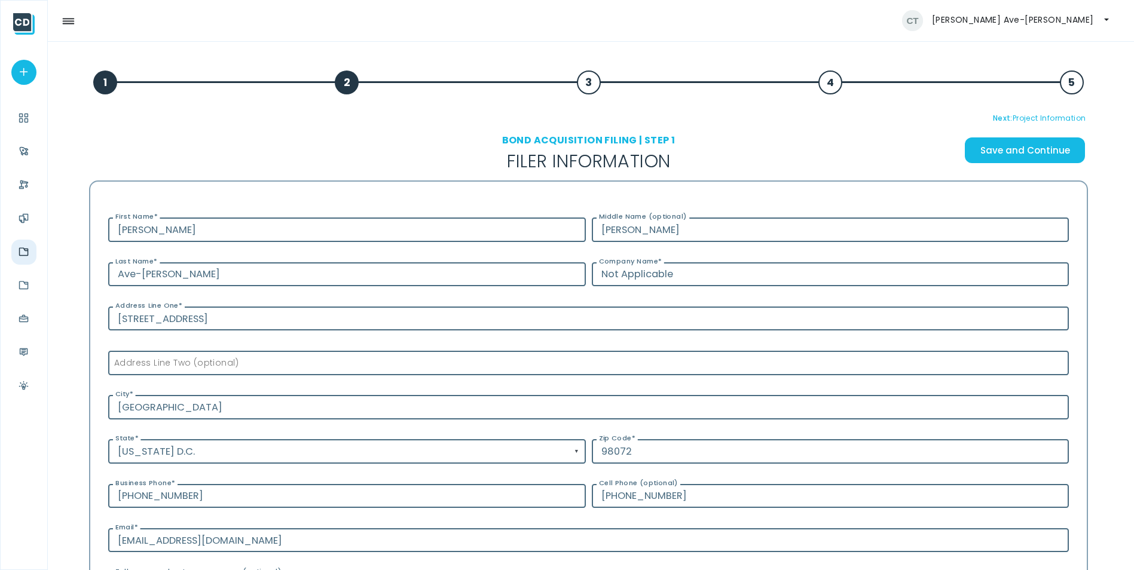
click at [355, 84] on div "2" at bounding box center [347, 83] width 24 height 24
